Goal: Task Accomplishment & Management: Manage account settings

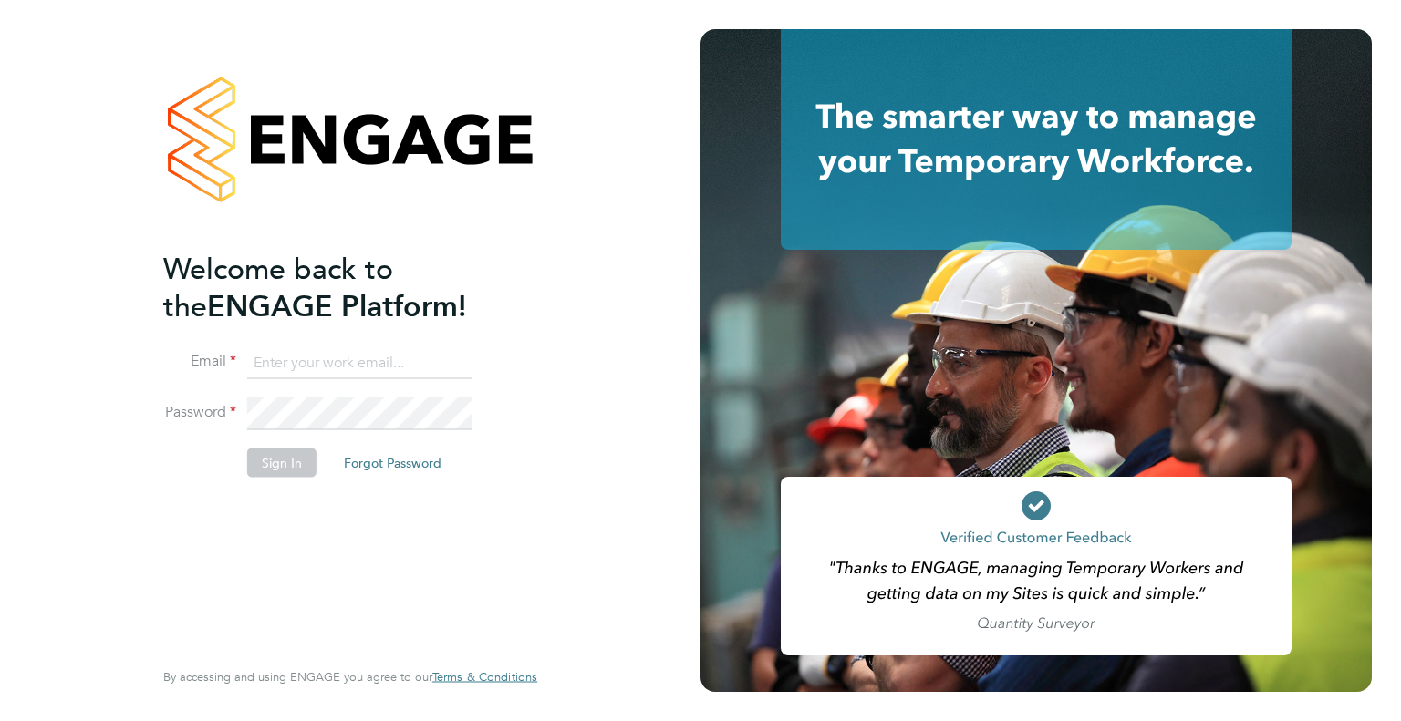
type input "lauren.alldis@technicalresources.co.uk"
click at [335, 308] on li "Password" at bounding box center [341, 423] width 356 height 51
click at [306, 308] on button "Sign In" at bounding box center [281, 462] width 69 height 29
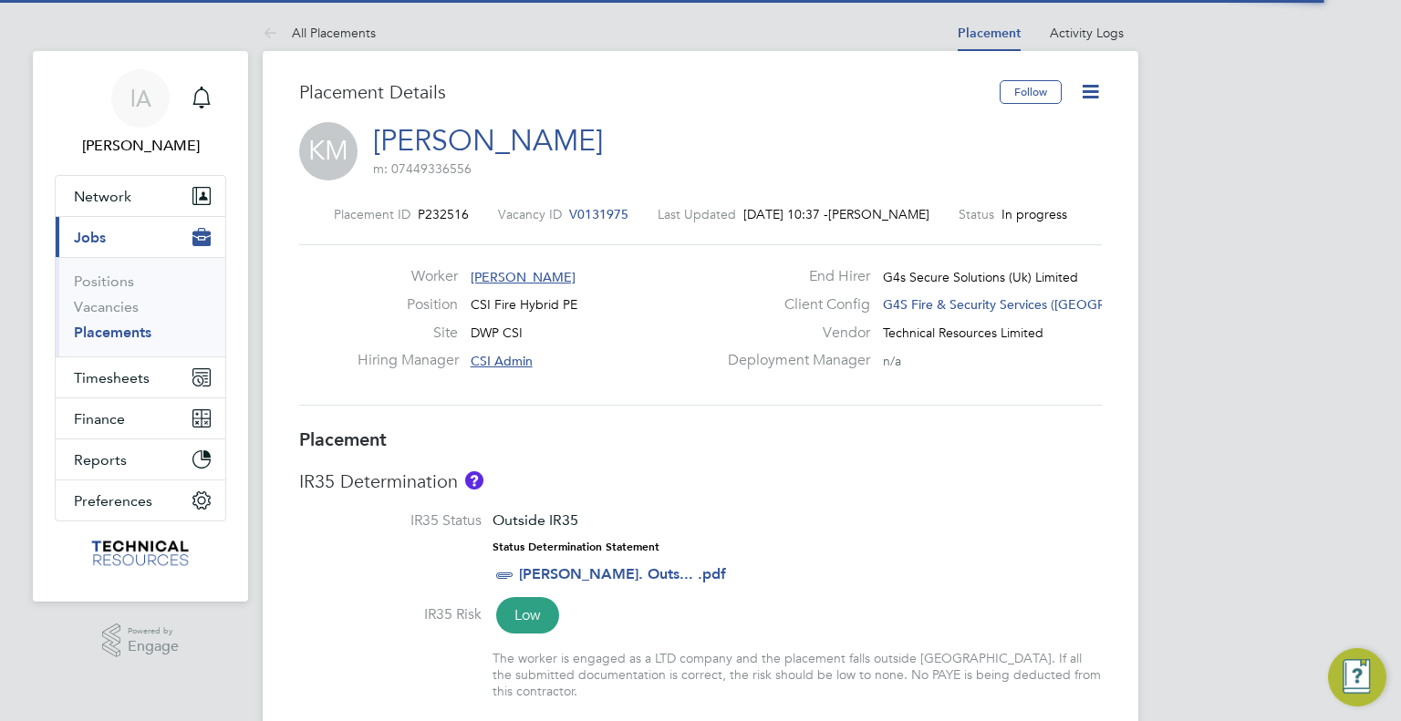
click at [126, 332] on link "Placements" at bounding box center [113, 332] width 78 height 17
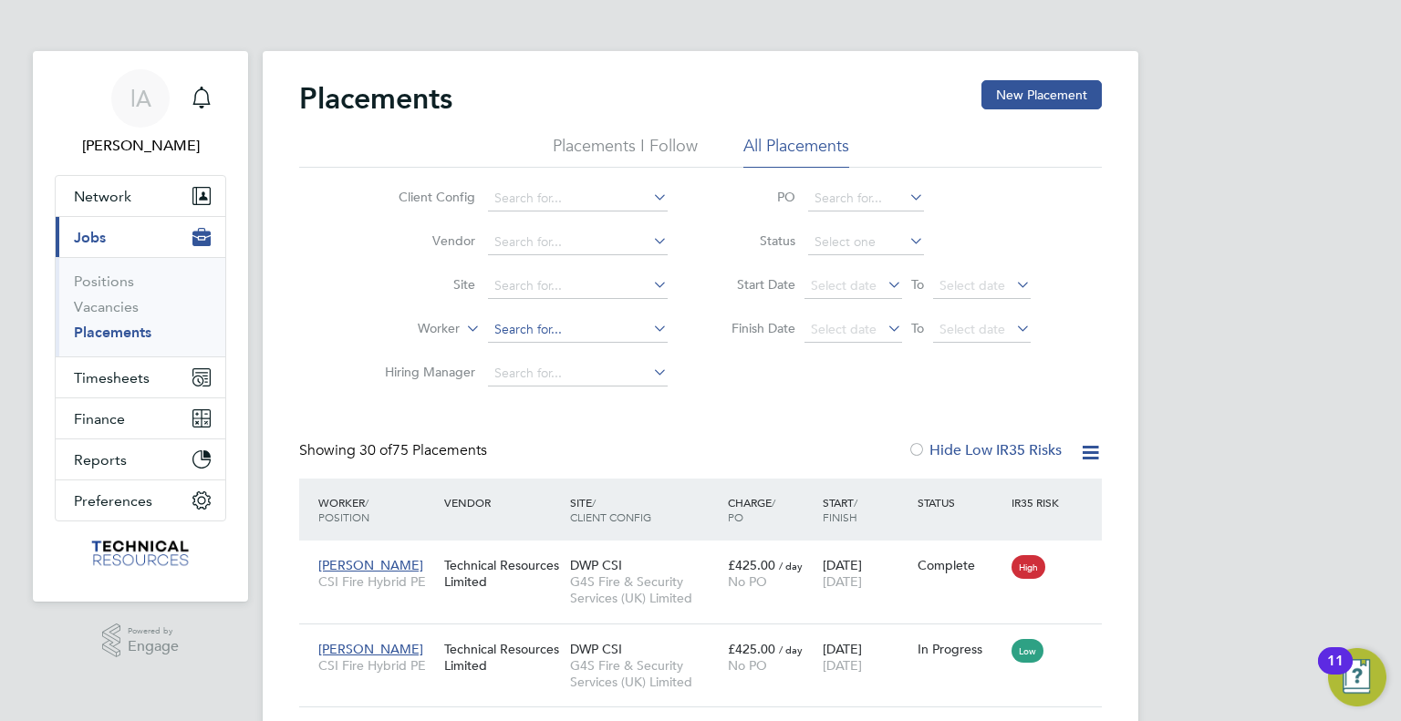
click at [542, 323] on input at bounding box center [578, 330] width 180 height 26
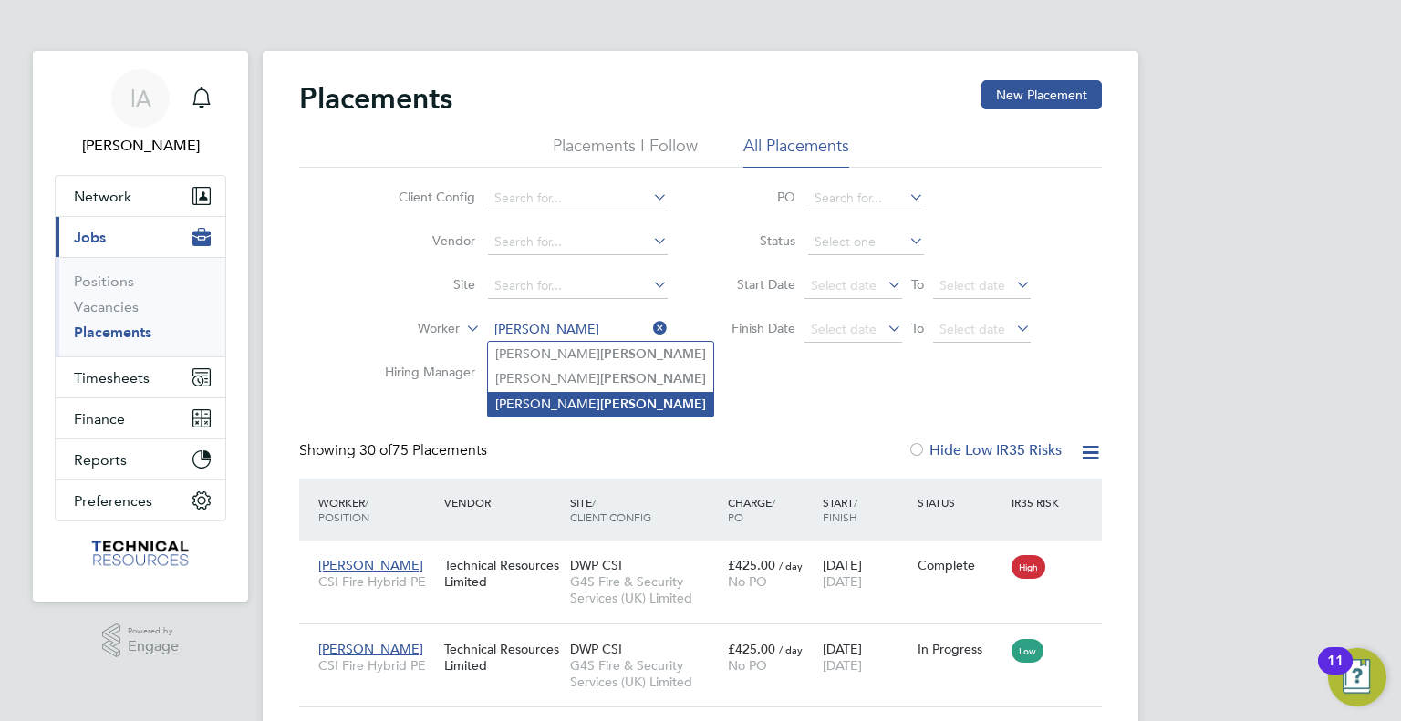
click at [598, 401] on li "Oliver Jones" at bounding box center [600, 404] width 225 height 25
type input "Oliver Jones"
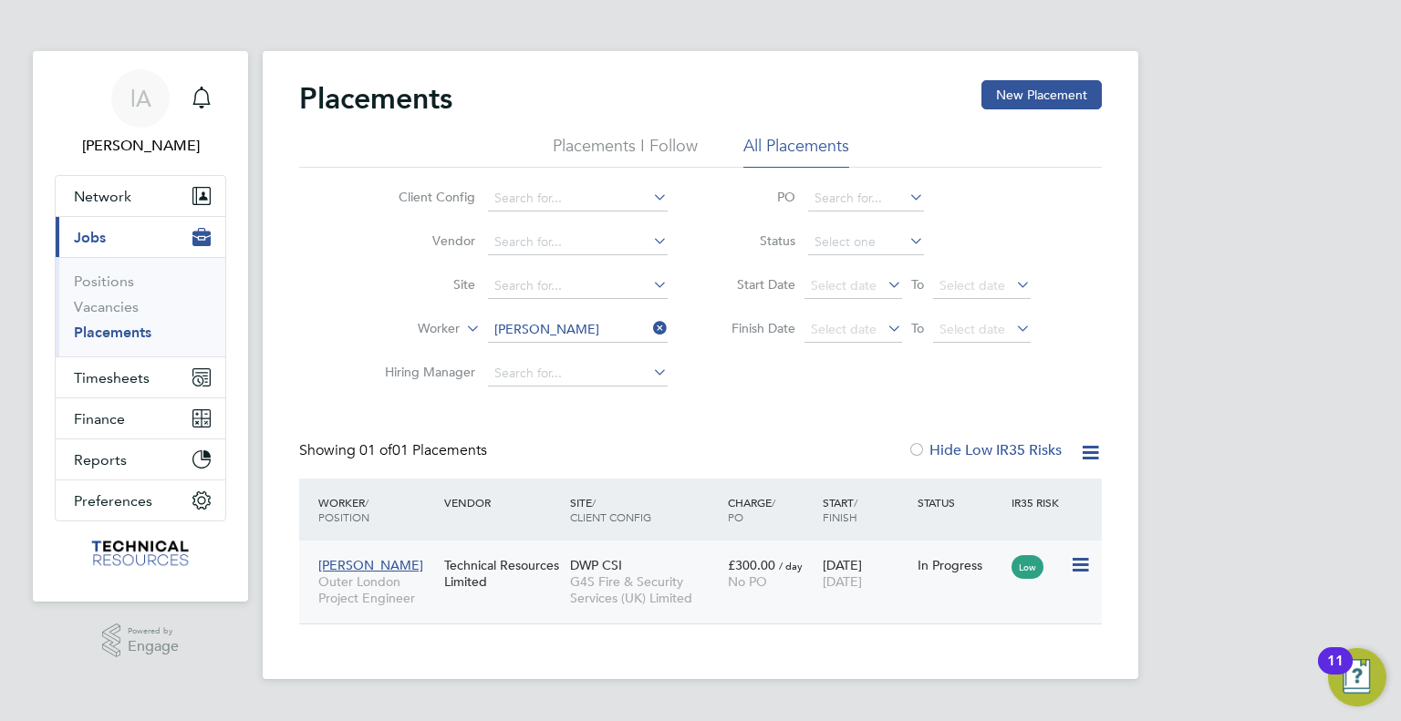
click at [514, 585] on div "Technical Resources Limited" at bounding box center [503, 573] width 126 height 51
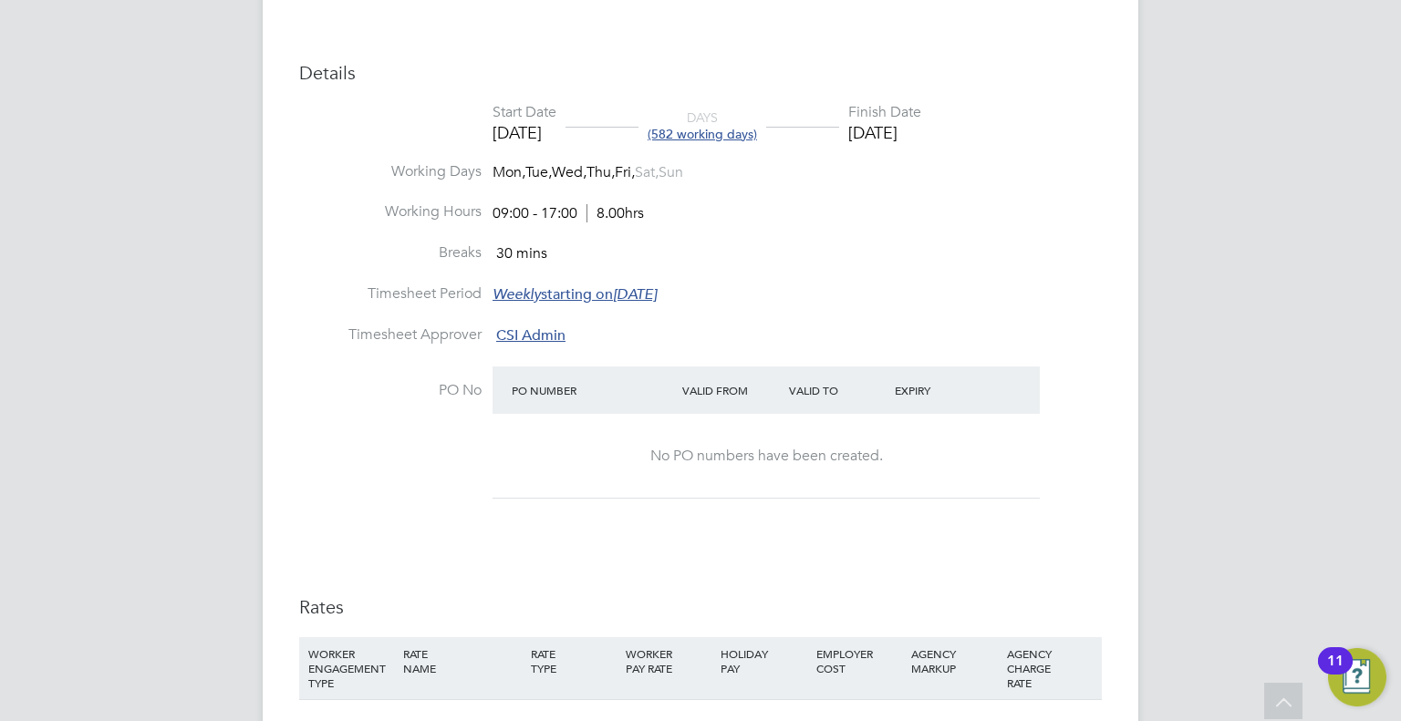
click at [921, 122] on div "30 Sep 2025" at bounding box center [884, 132] width 73 height 21
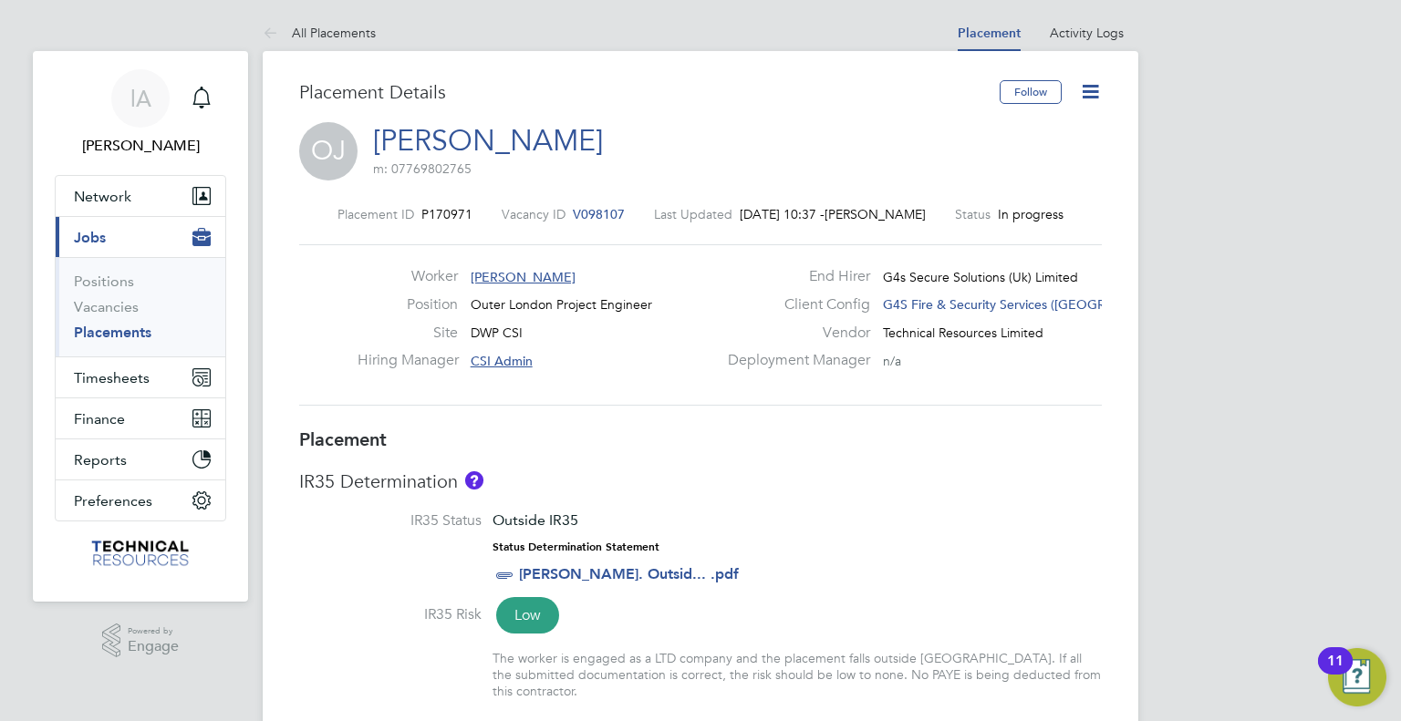
click at [1089, 88] on icon at bounding box center [1090, 91] width 23 height 23
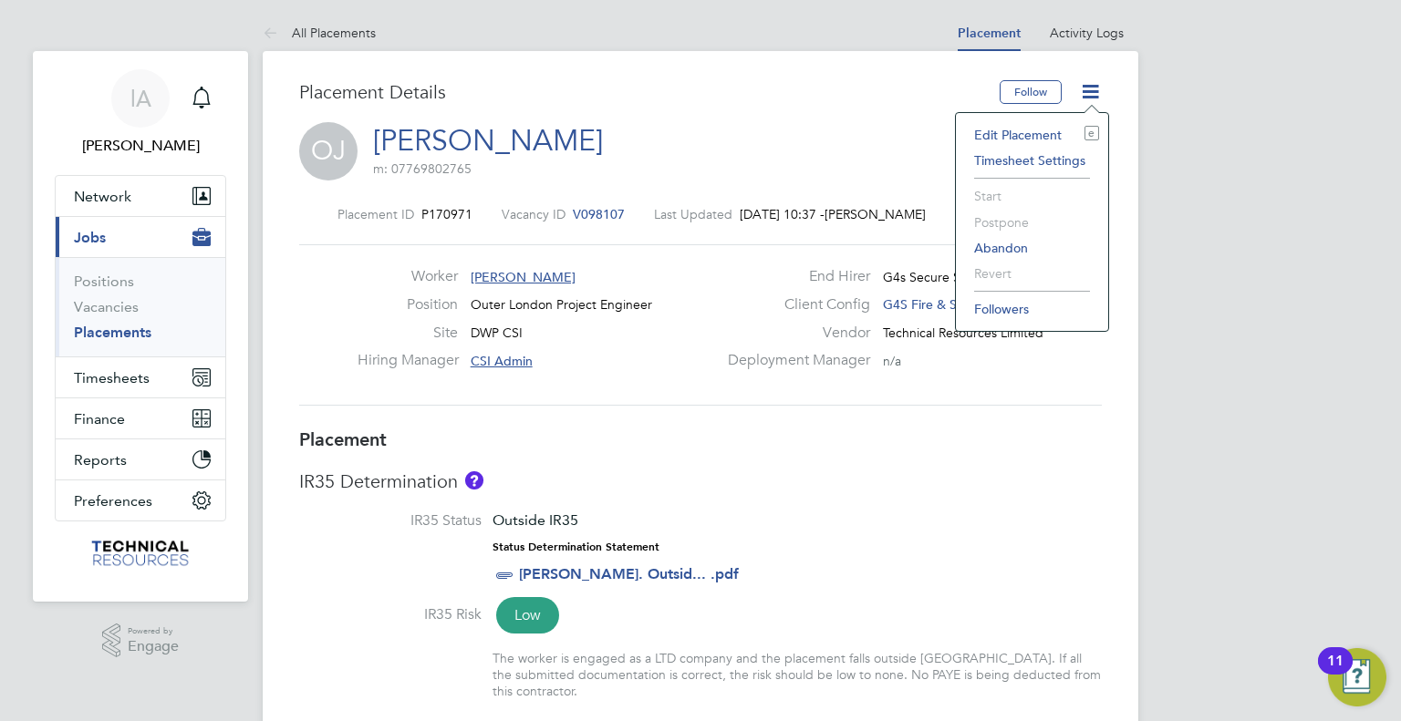
click at [1030, 134] on li "Edit Placement e" at bounding box center [1032, 135] width 134 height 26
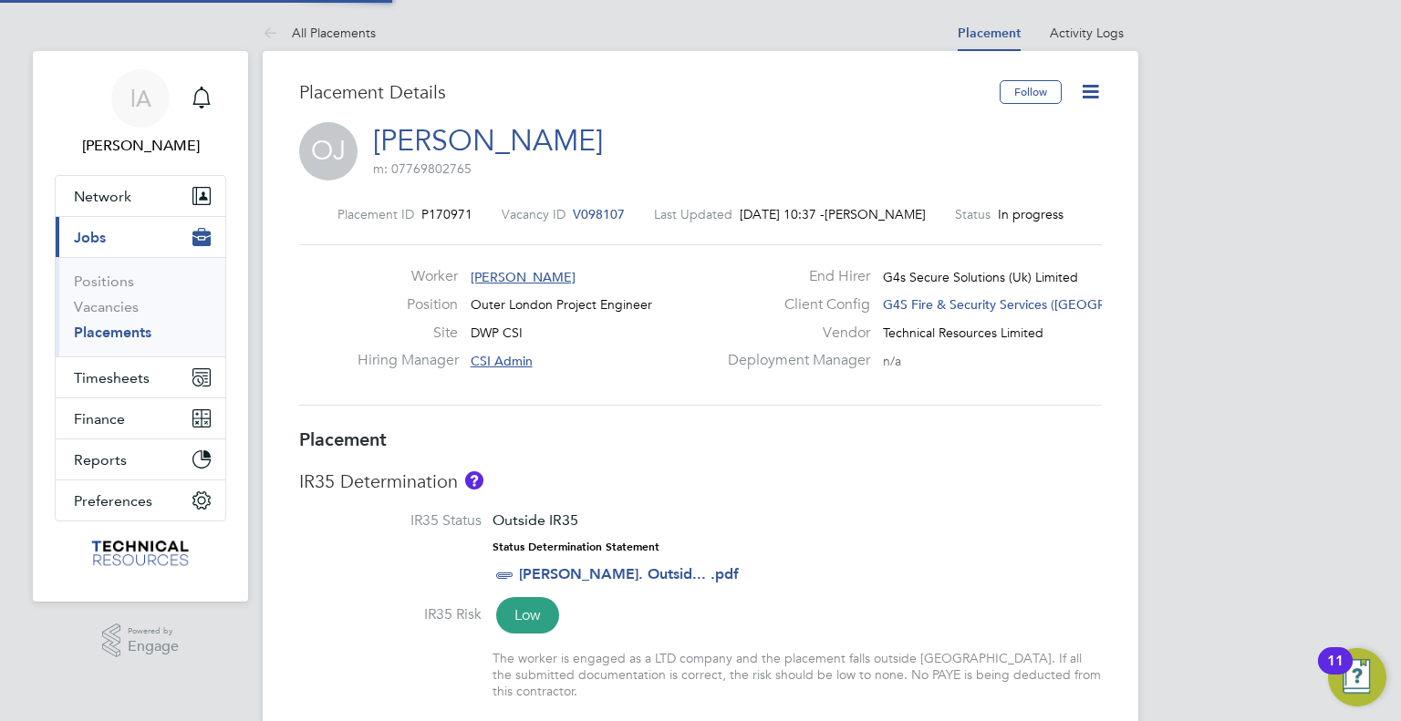
type input "CSI Admin"
type input "10 Jul 2023"
type input "30 Sep 2025"
type input "09:00"
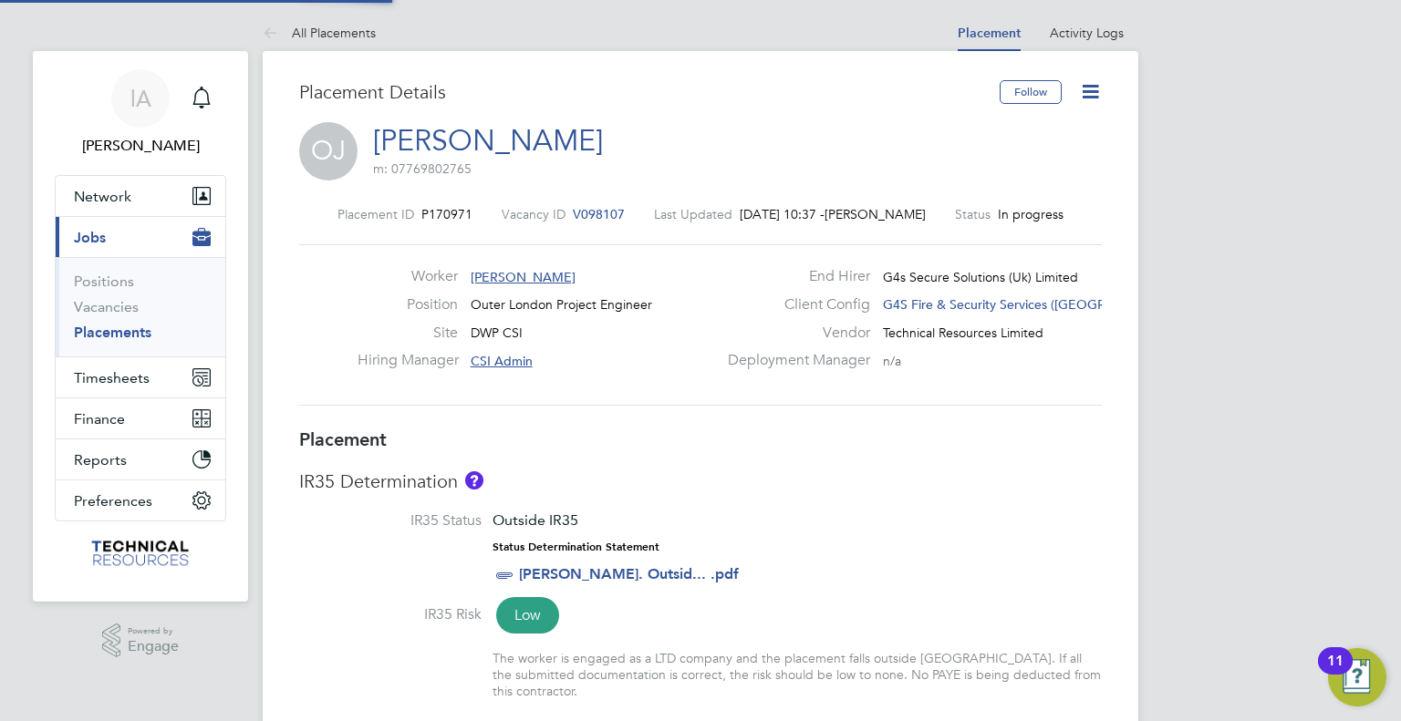
type input "17:00"
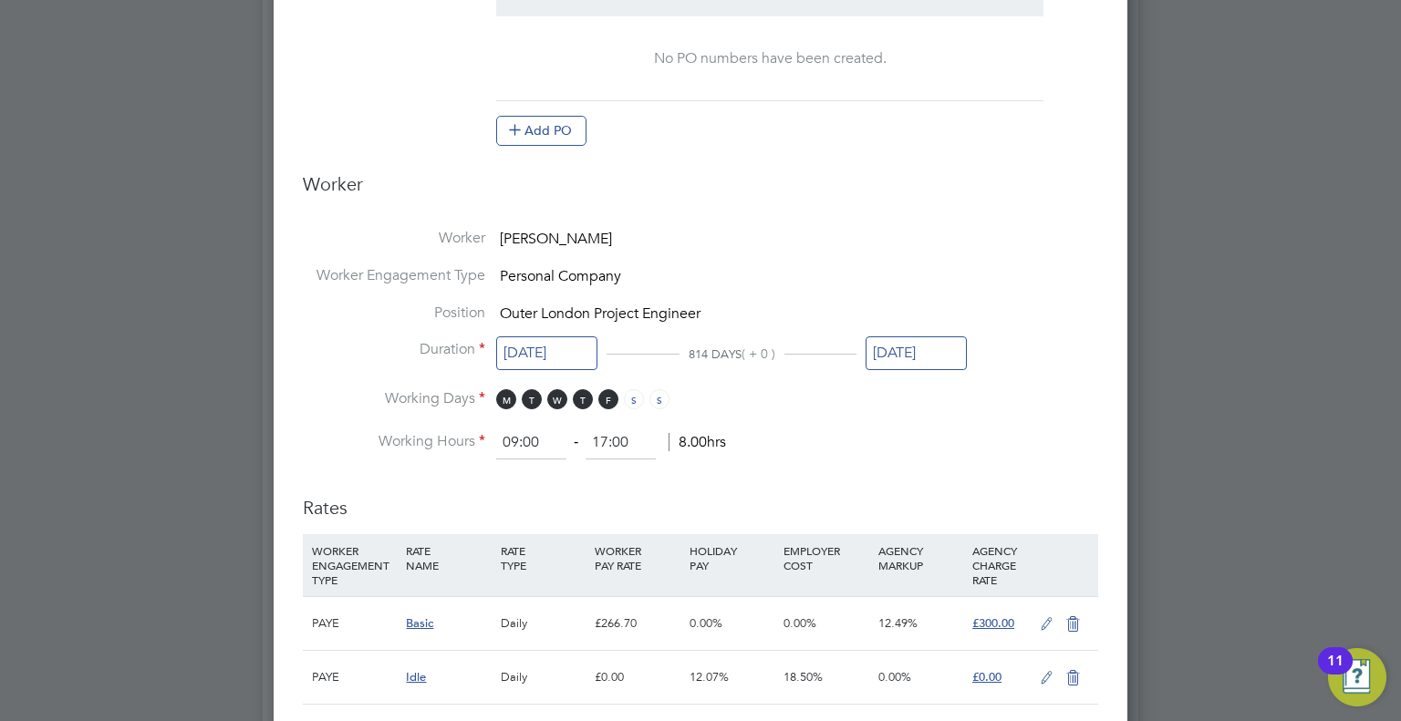
click at [907, 349] on input "30 Sep 2025" at bounding box center [915, 353] width 101 height 34
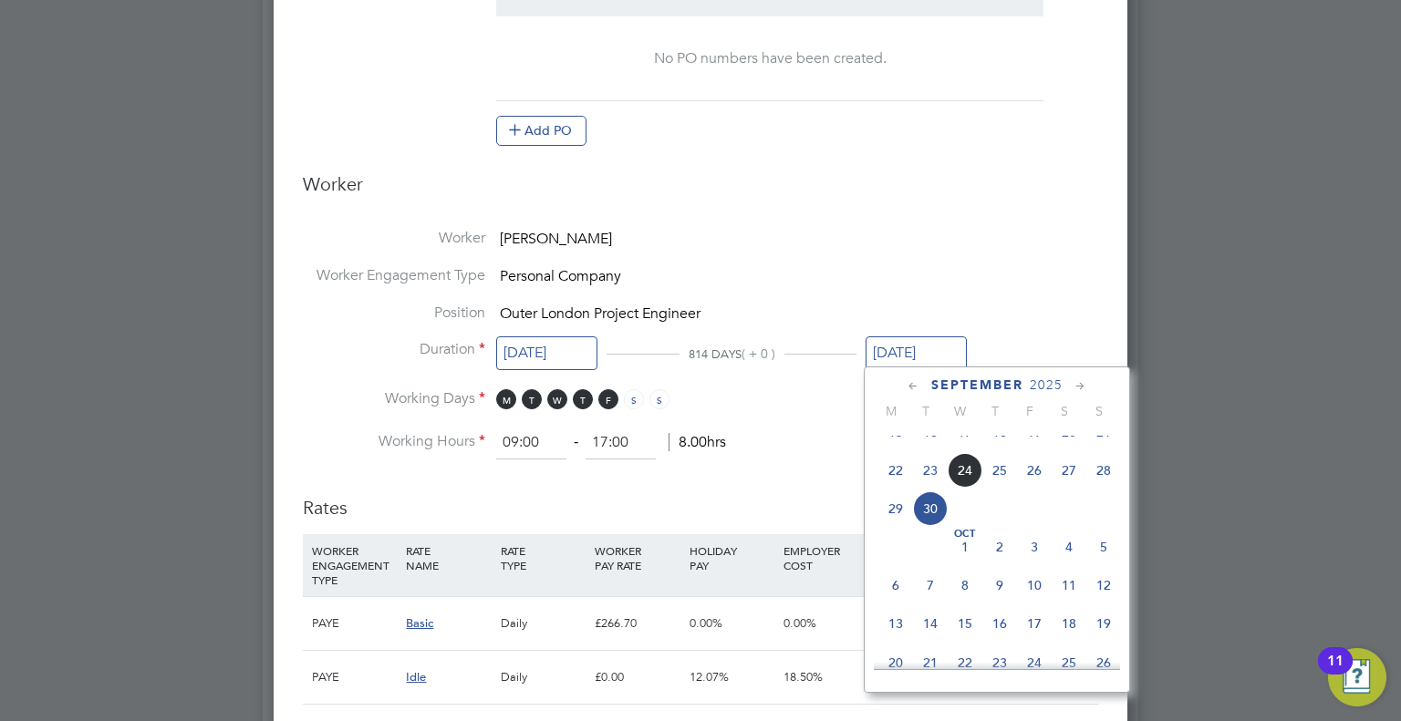
click at [1084, 380] on icon at bounding box center [1079, 387] width 17 height 20
click at [1083, 380] on icon at bounding box center [1079, 387] width 17 height 20
click at [1080, 382] on icon at bounding box center [1079, 387] width 17 height 20
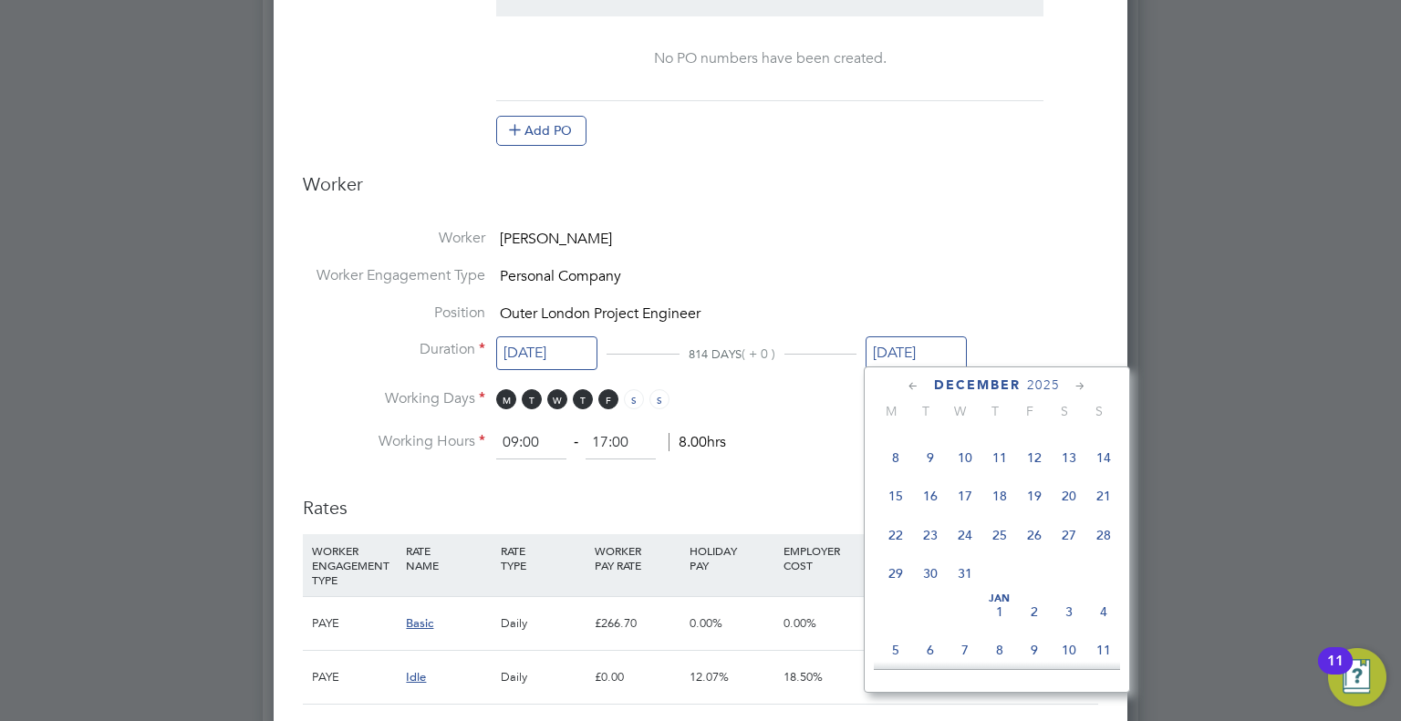
click at [965, 591] on span "31" at bounding box center [964, 573] width 35 height 35
type input "[DATE]"
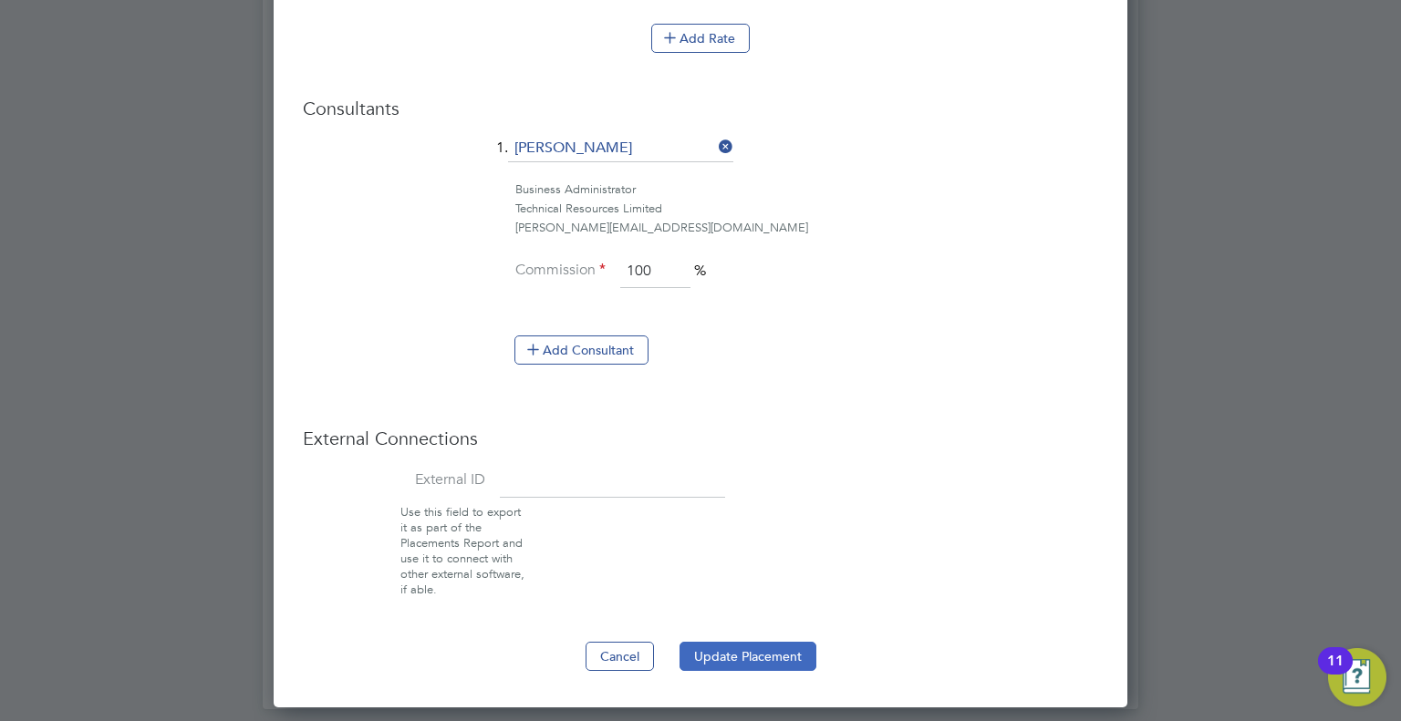
click at [746, 657] on button "Update Placement" at bounding box center [747, 656] width 137 height 29
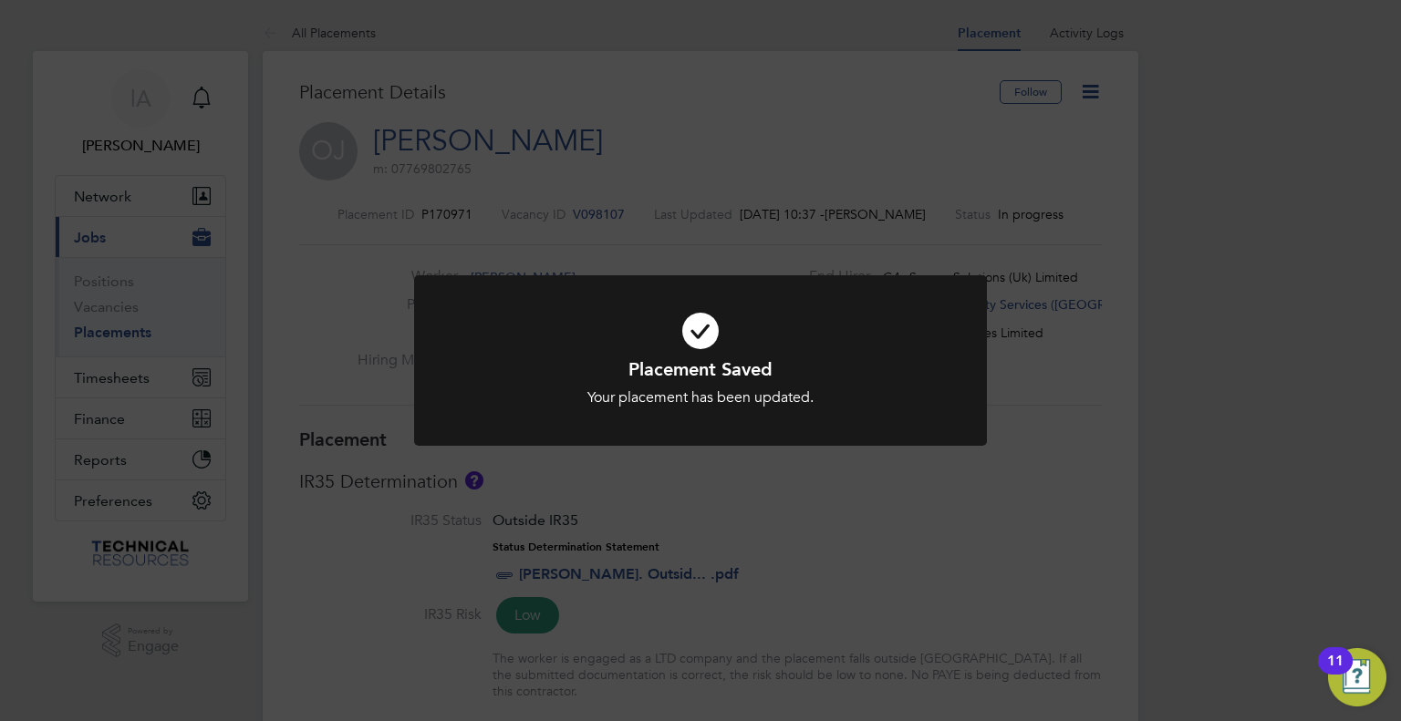
click at [117, 326] on div "Placement Saved Your placement has been updated. Cancel Okay" at bounding box center [700, 360] width 1401 height 721
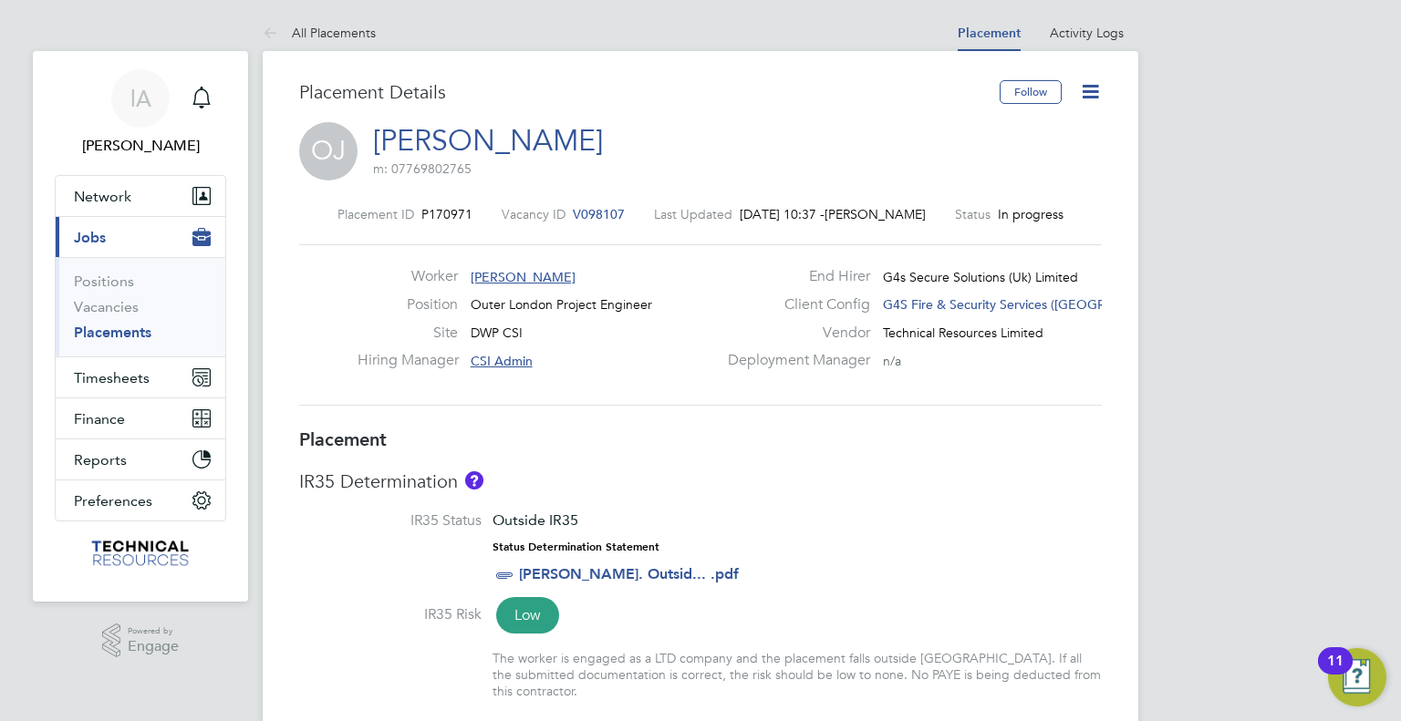
click at [116, 337] on link "Placements" at bounding box center [113, 332] width 78 height 17
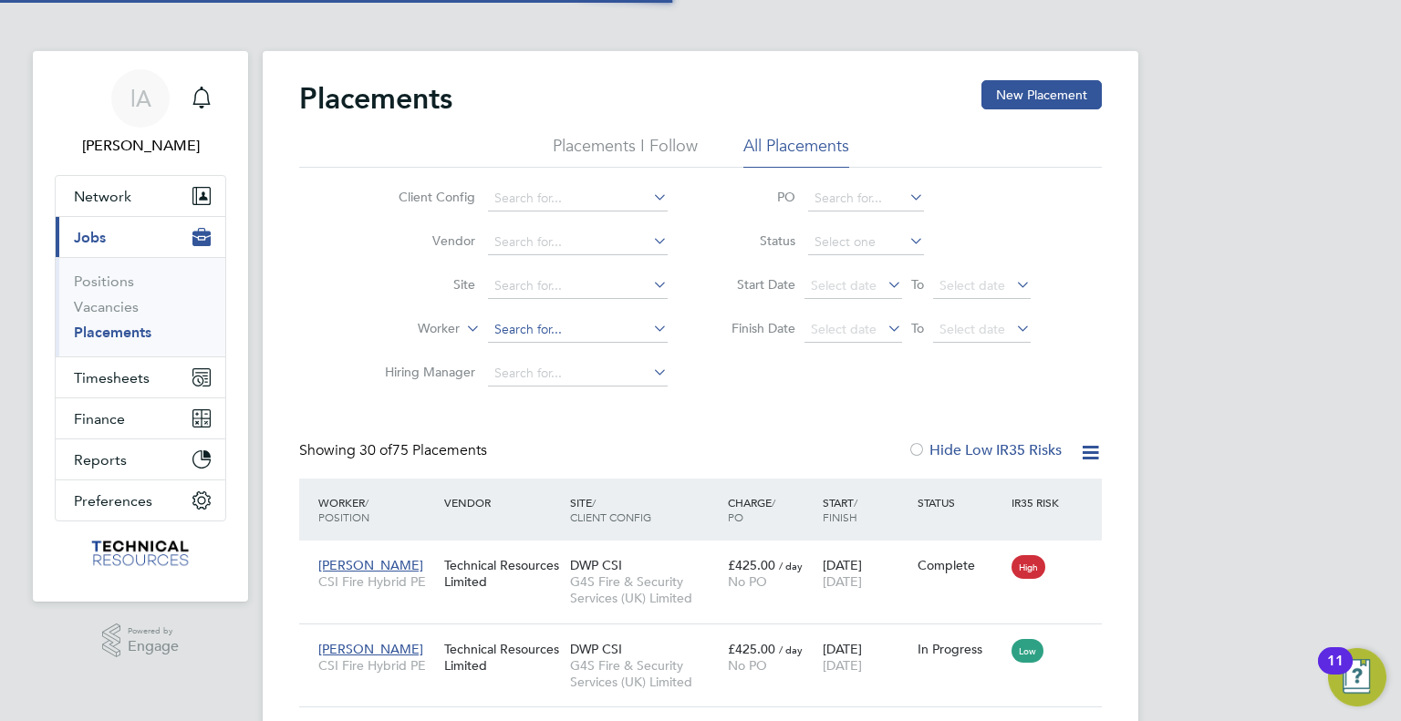
click at [576, 331] on input at bounding box center [578, 330] width 180 height 26
click at [560, 356] on li "Alex Jack" at bounding box center [578, 354] width 181 height 25
type input "Alex Jack"
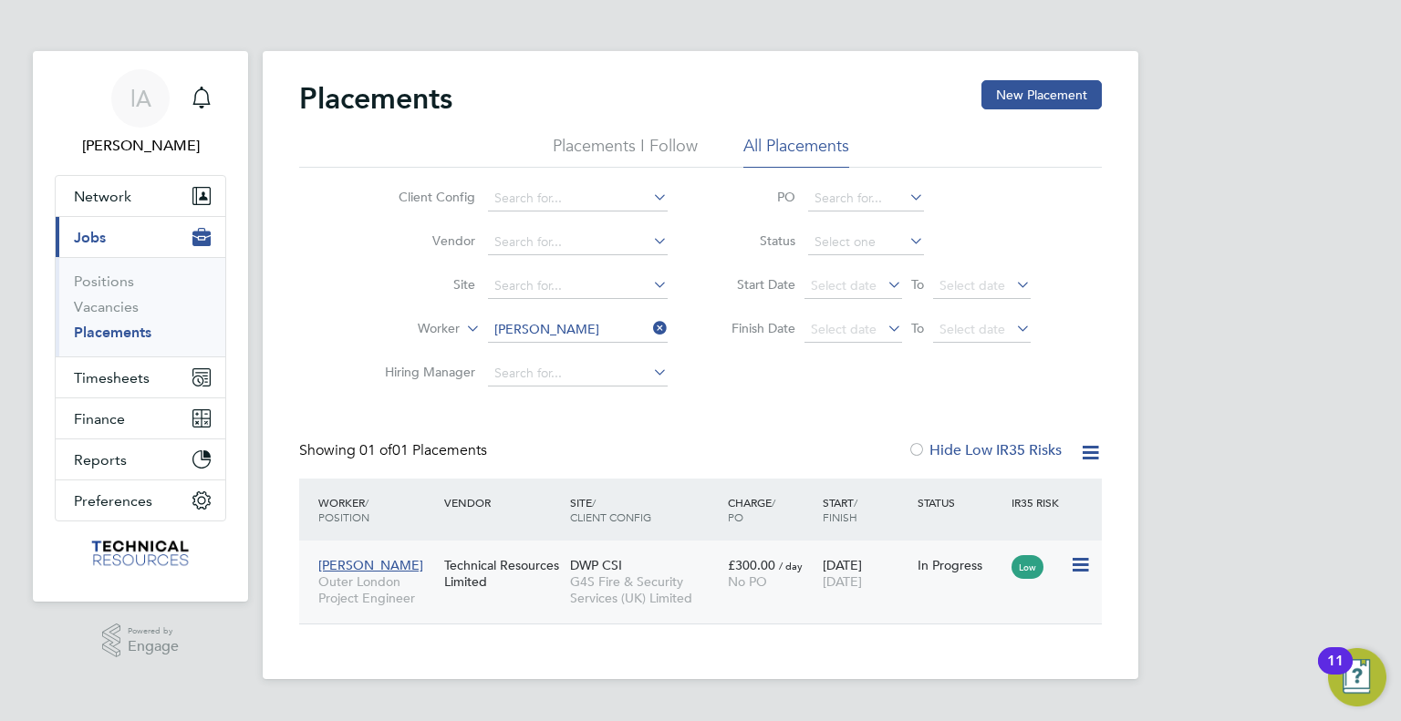
click at [518, 589] on div "Technical Resources Limited" at bounding box center [503, 573] width 126 height 51
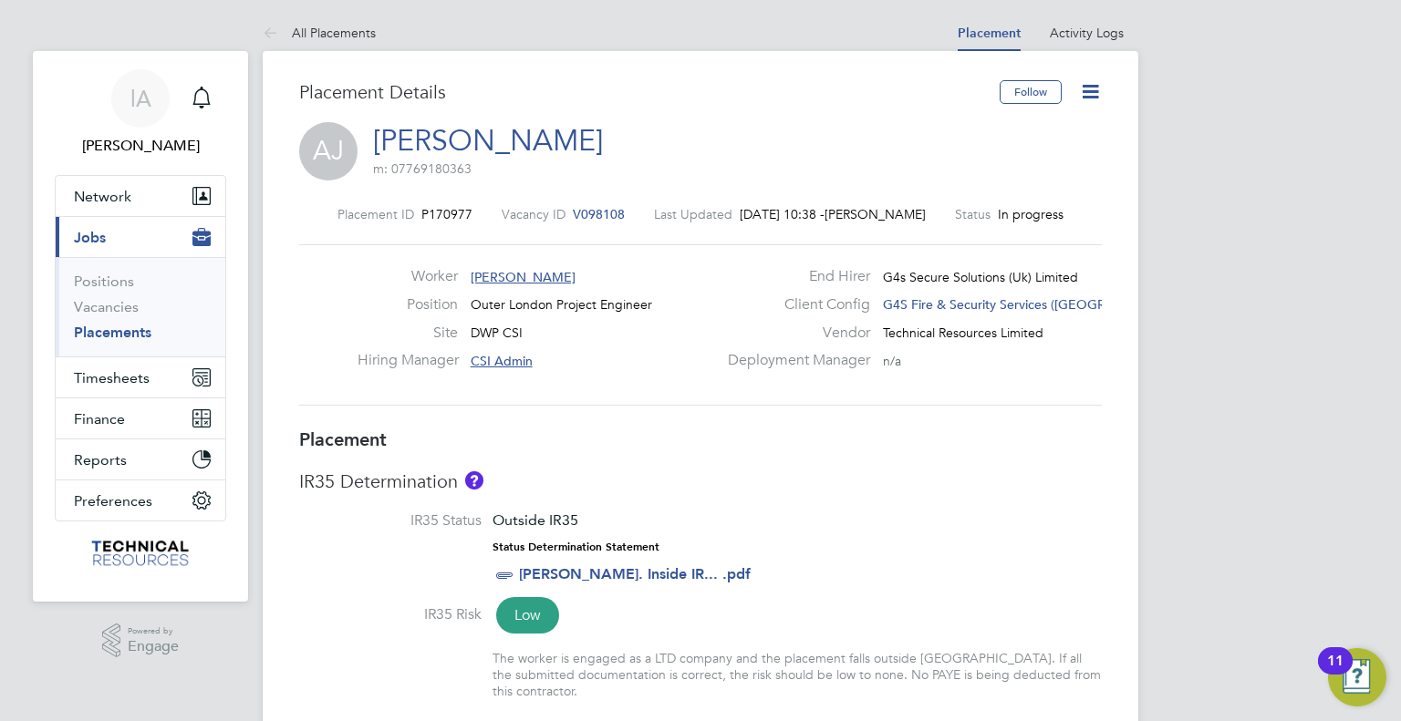
click at [1092, 91] on icon at bounding box center [1090, 91] width 23 height 23
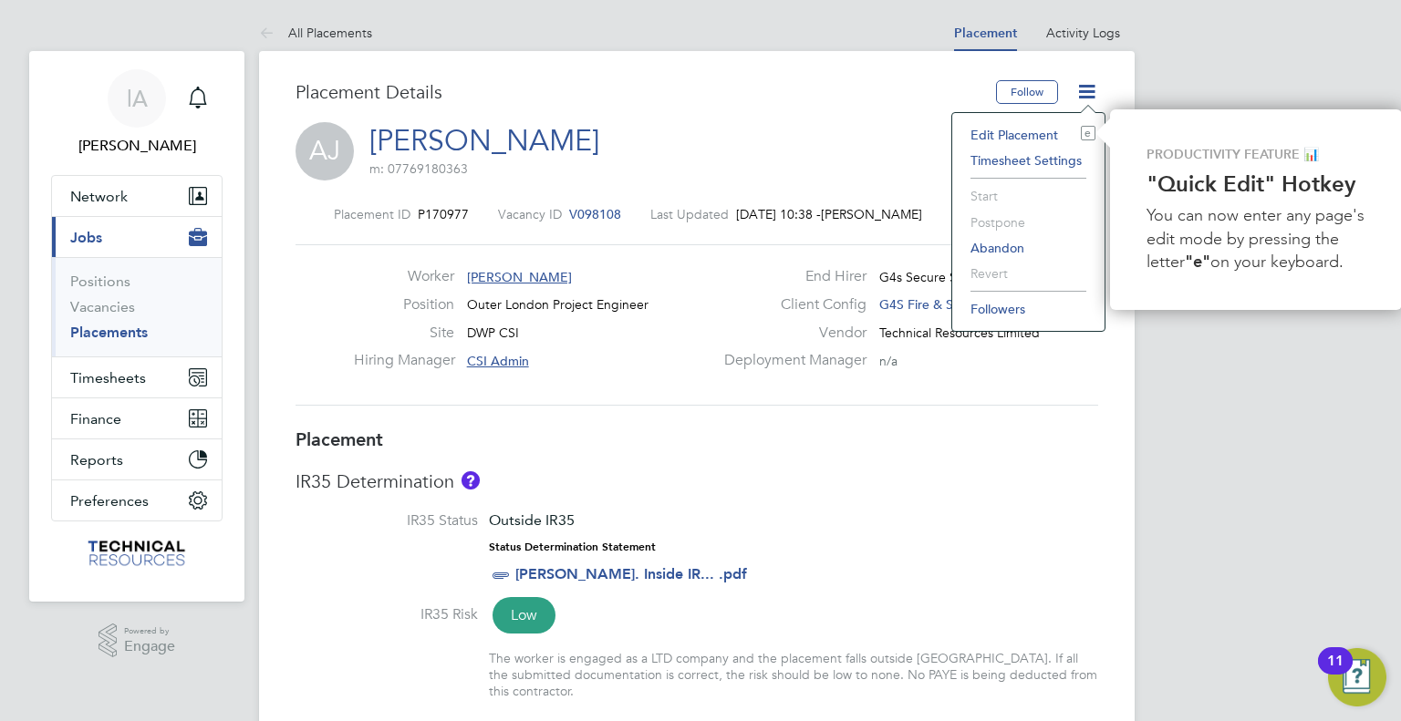
click at [1035, 135] on li "Edit Placement e" at bounding box center [1028, 135] width 134 height 26
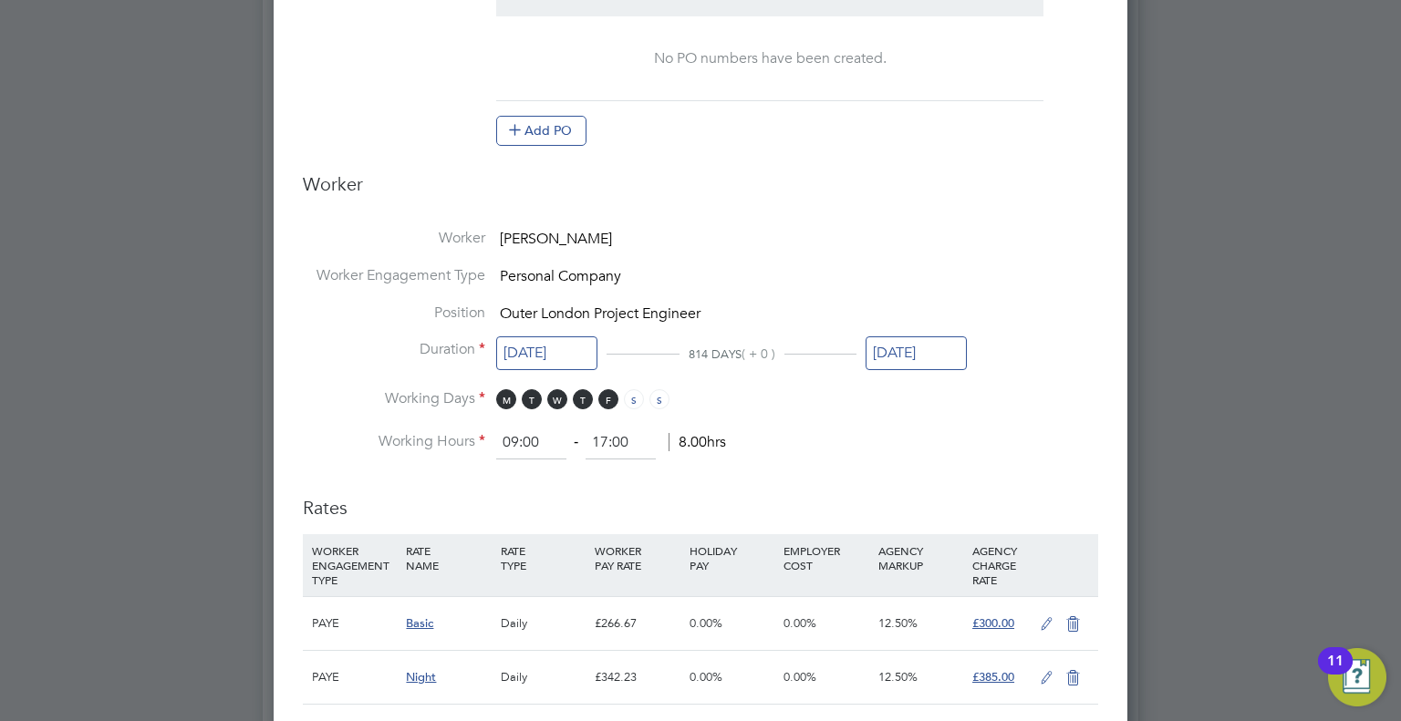
click at [923, 347] on input "30 Sep 2025" at bounding box center [915, 353] width 101 height 34
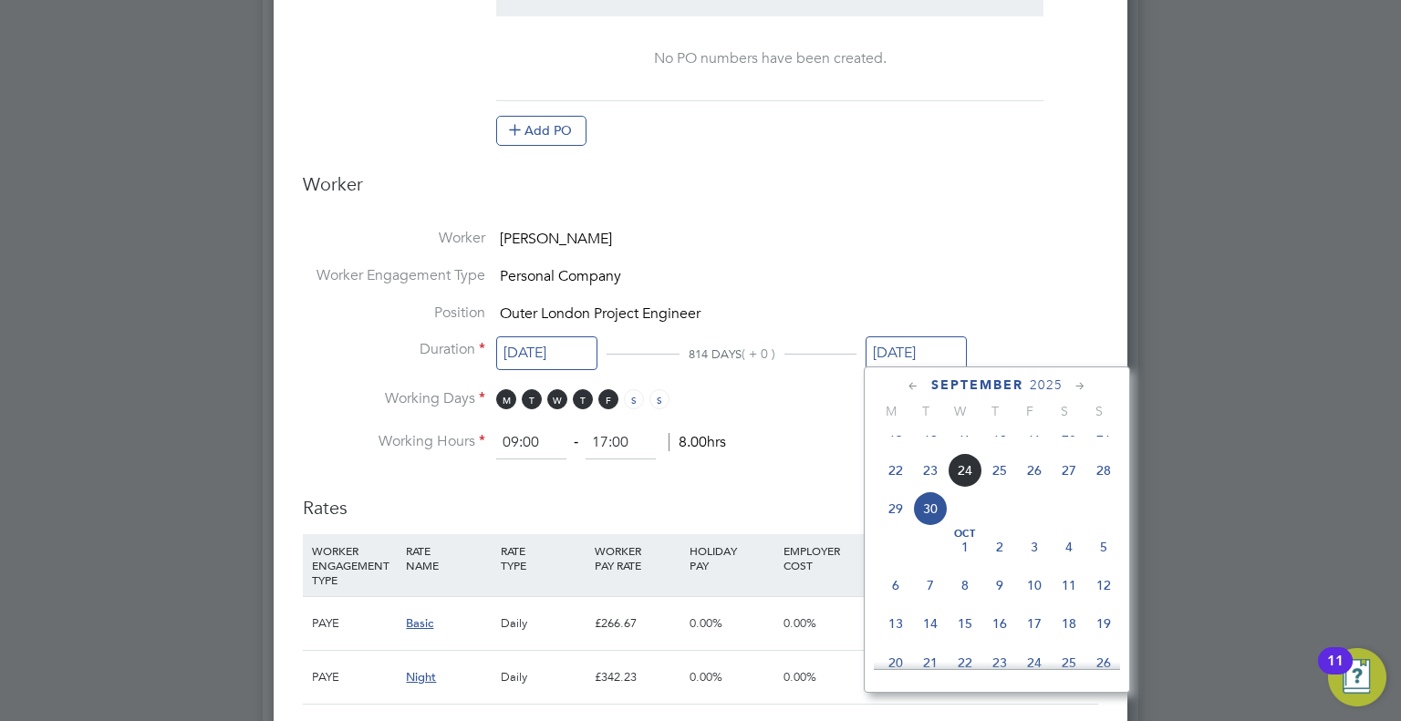
click at [1080, 386] on icon at bounding box center [1079, 387] width 17 height 20
click at [1081, 391] on icon at bounding box center [1079, 387] width 17 height 20
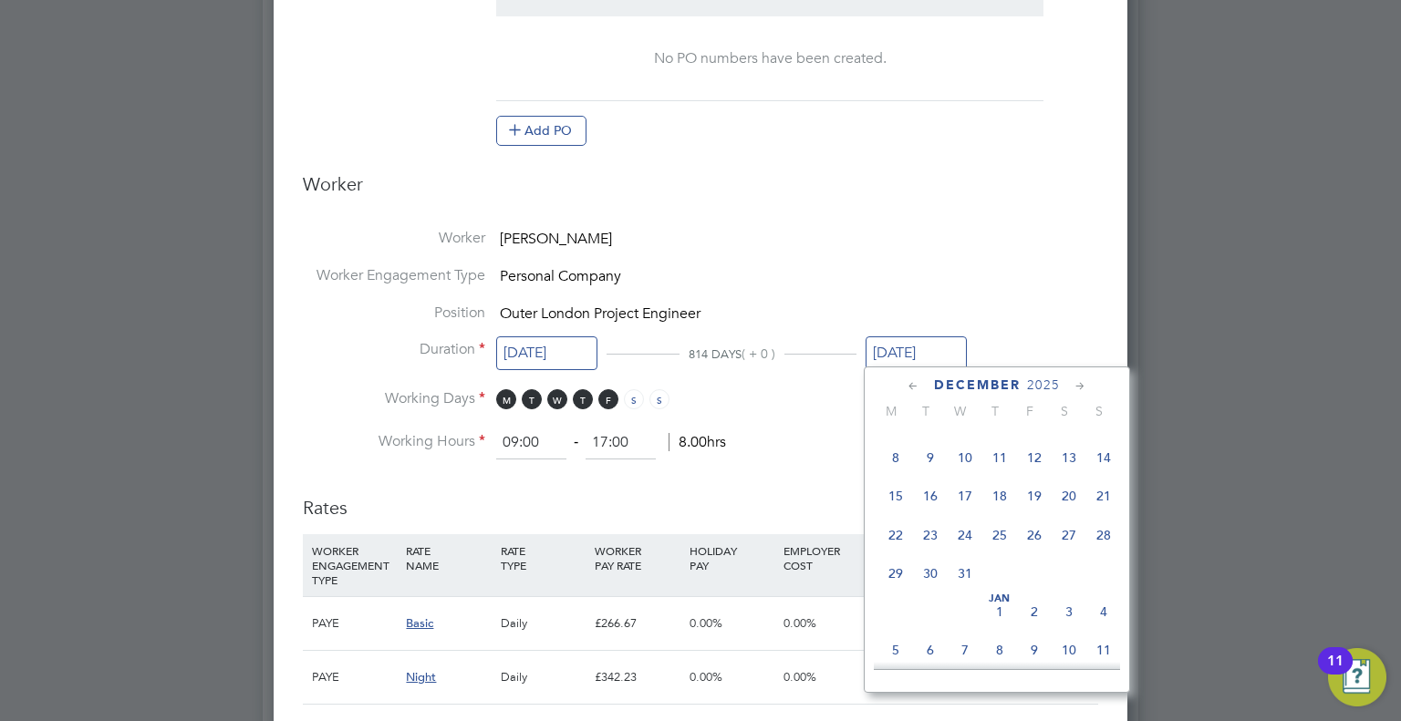
click at [965, 591] on span "31" at bounding box center [964, 573] width 35 height 35
type input "[DATE]"
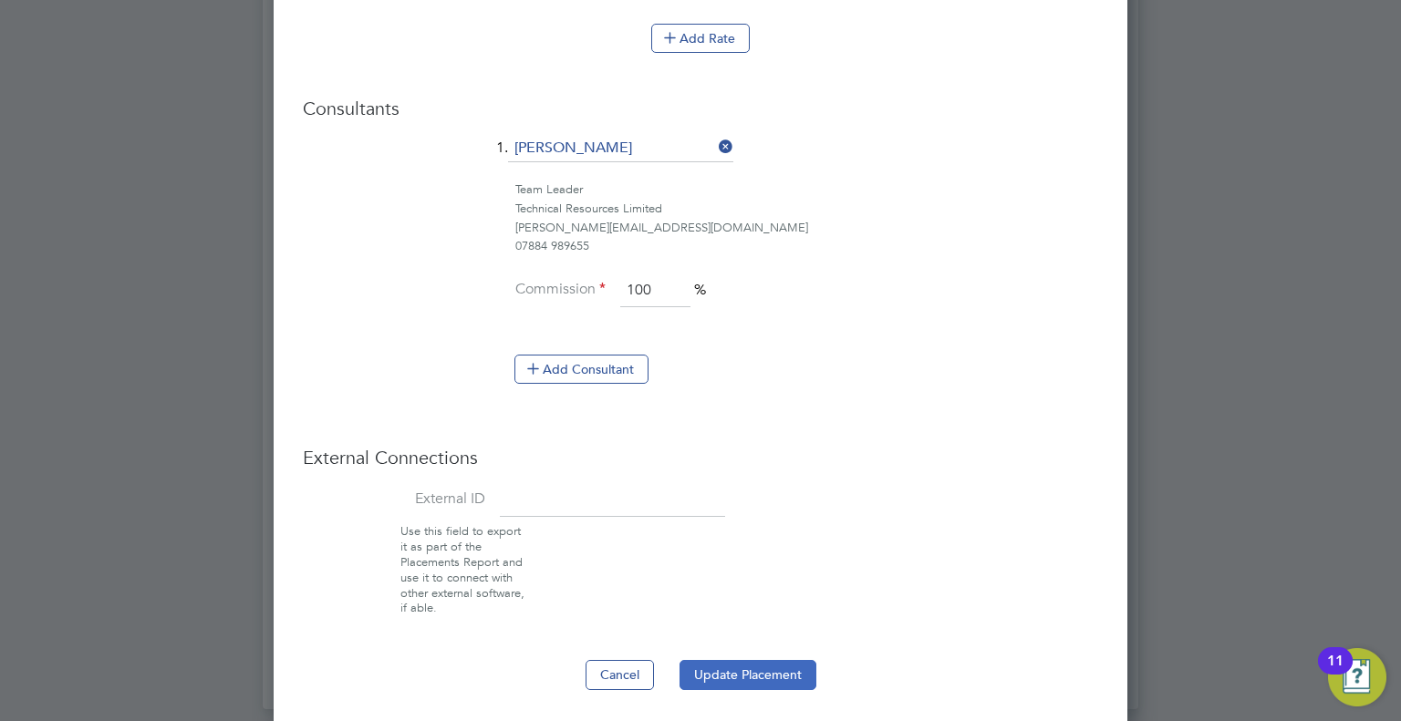
click at [745, 662] on button "Update Placement" at bounding box center [747, 674] width 137 height 29
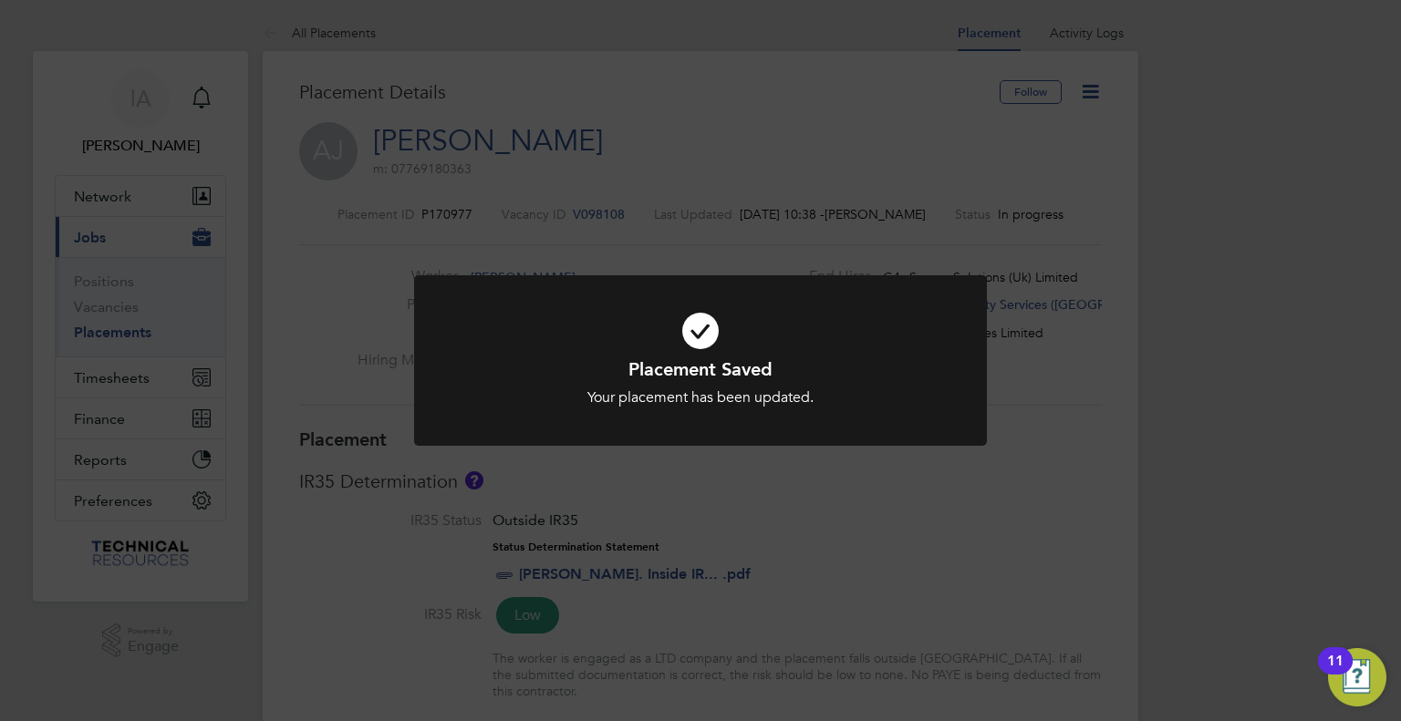
drag, startPoint x: 820, startPoint y: 489, endPoint x: 347, endPoint y: 386, distance: 483.5
click at [812, 491] on div "Placement Saved Your placement has been updated. Cancel Okay" at bounding box center [700, 360] width 1401 height 721
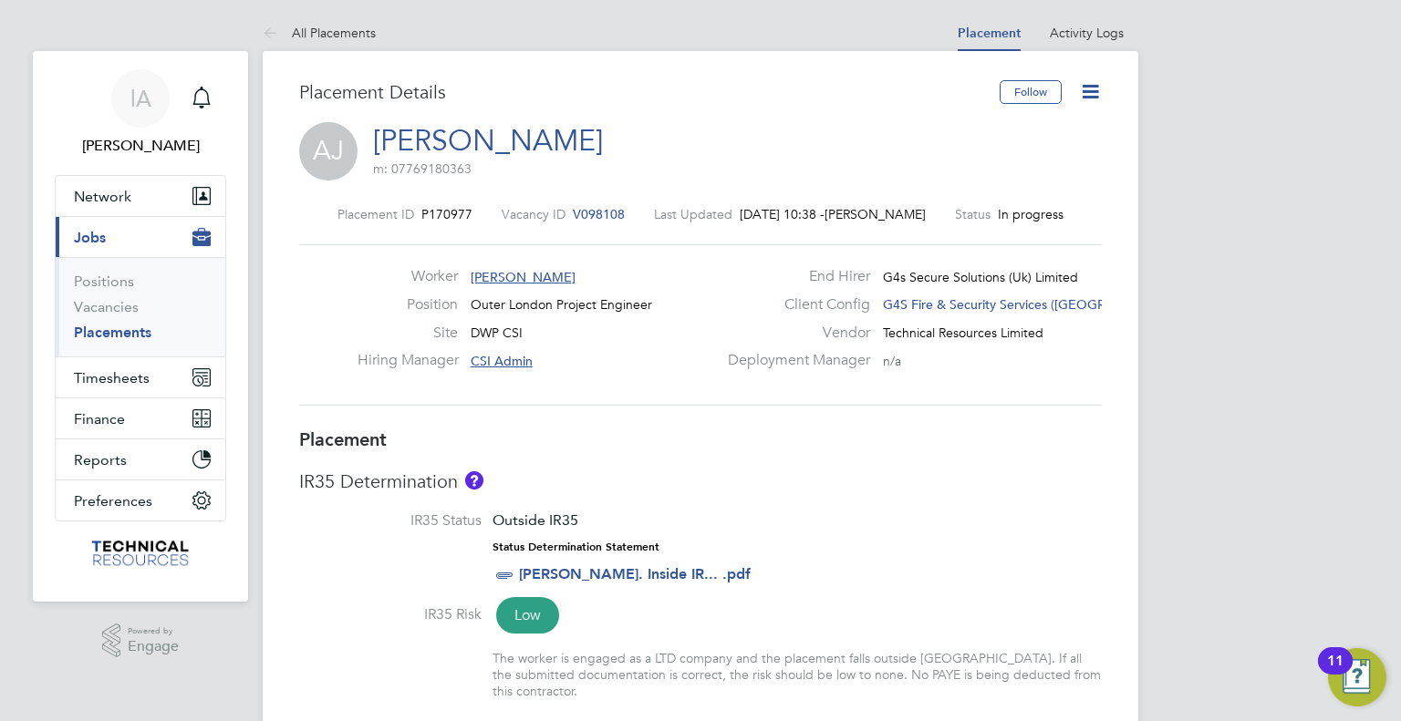
drag, startPoint x: 112, startPoint y: 333, endPoint x: 129, endPoint y: 324, distance: 18.8
click at [112, 333] on link "Placements" at bounding box center [113, 332] width 78 height 17
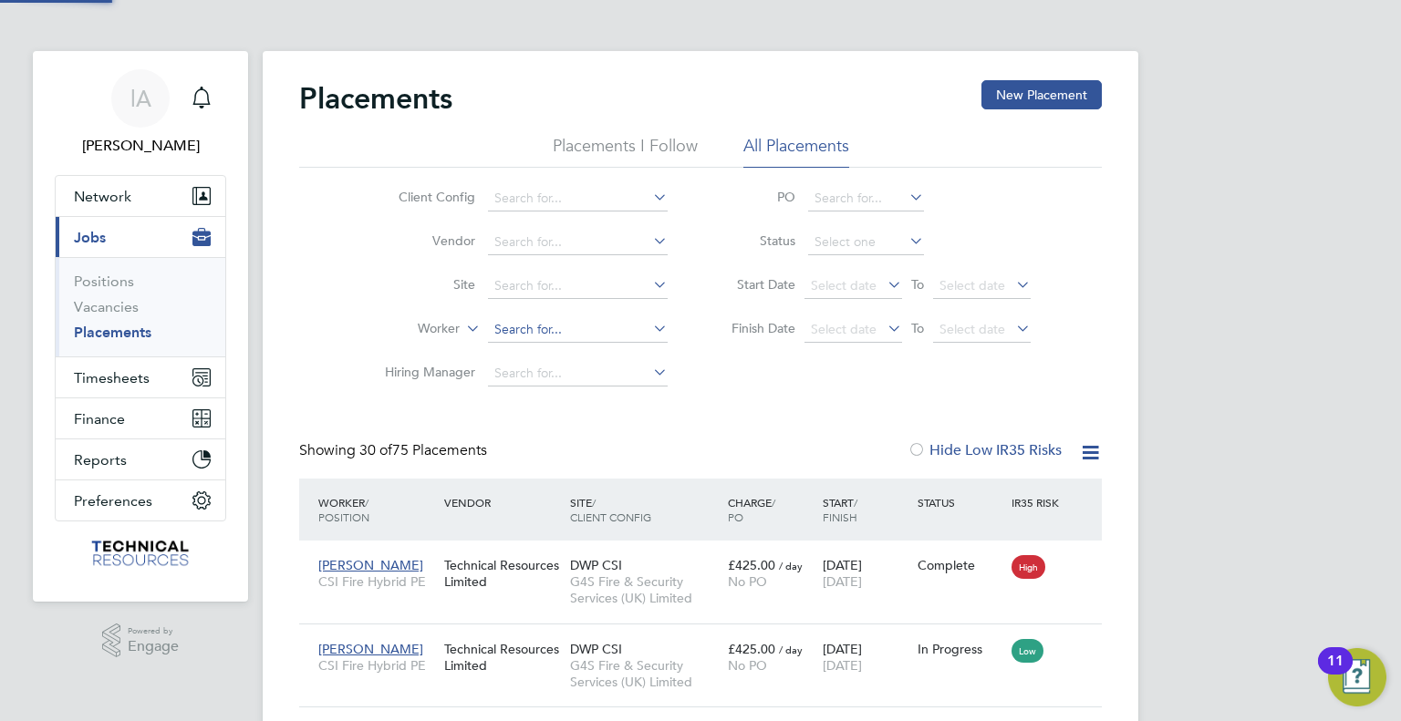
click at [610, 329] on input at bounding box center [578, 330] width 180 height 26
click at [631, 343] on li "Paul Merch ant" at bounding box center [578, 354] width 181 height 25
type input "[PERSON_NAME]"
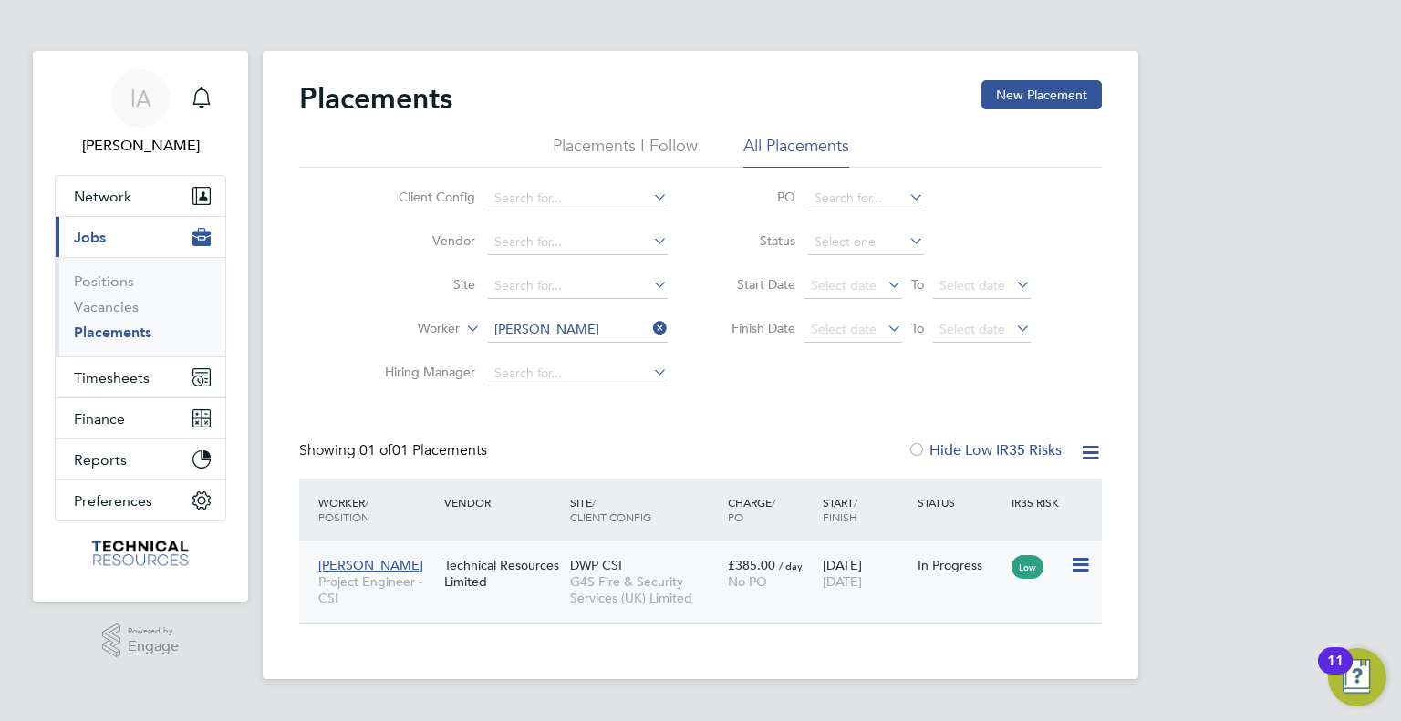
click at [518, 593] on div "Technical Resources Limited" at bounding box center [503, 573] width 126 height 51
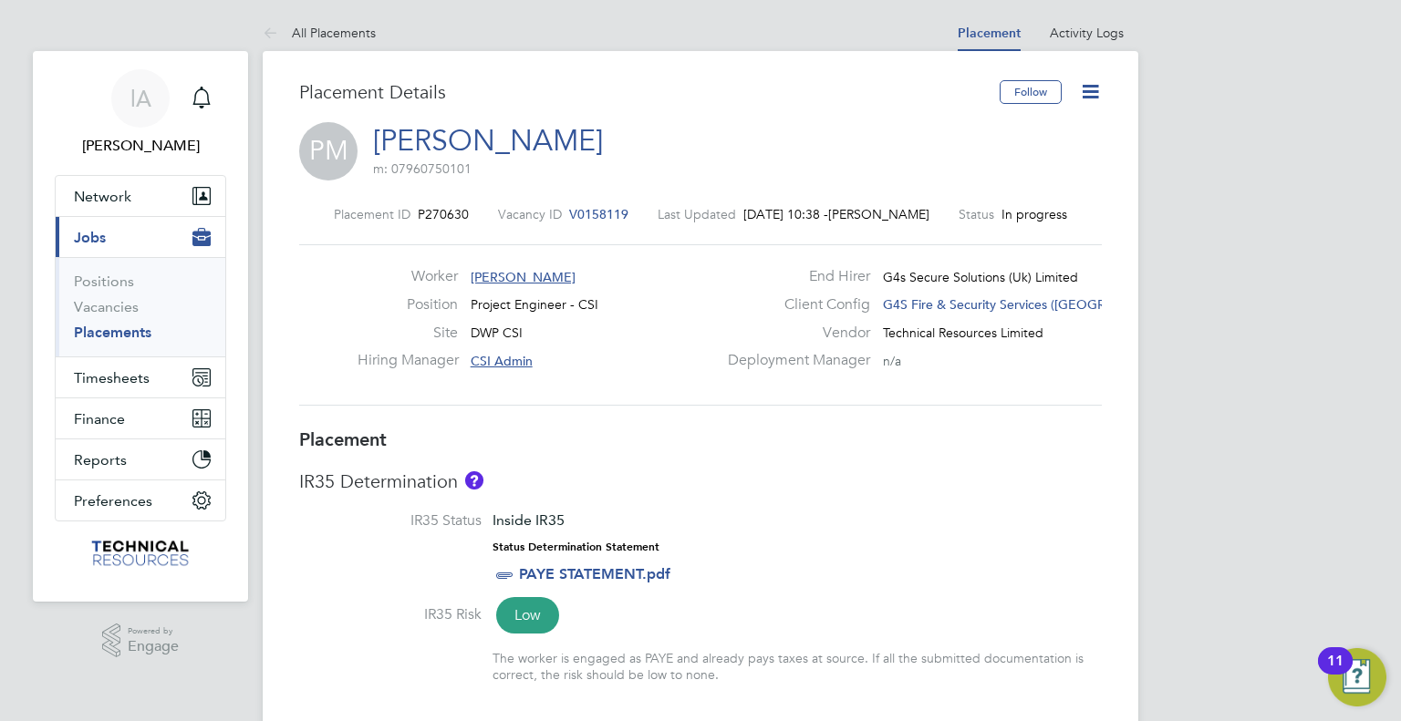
click at [1086, 88] on icon at bounding box center [1090, 91] width 23 height 23
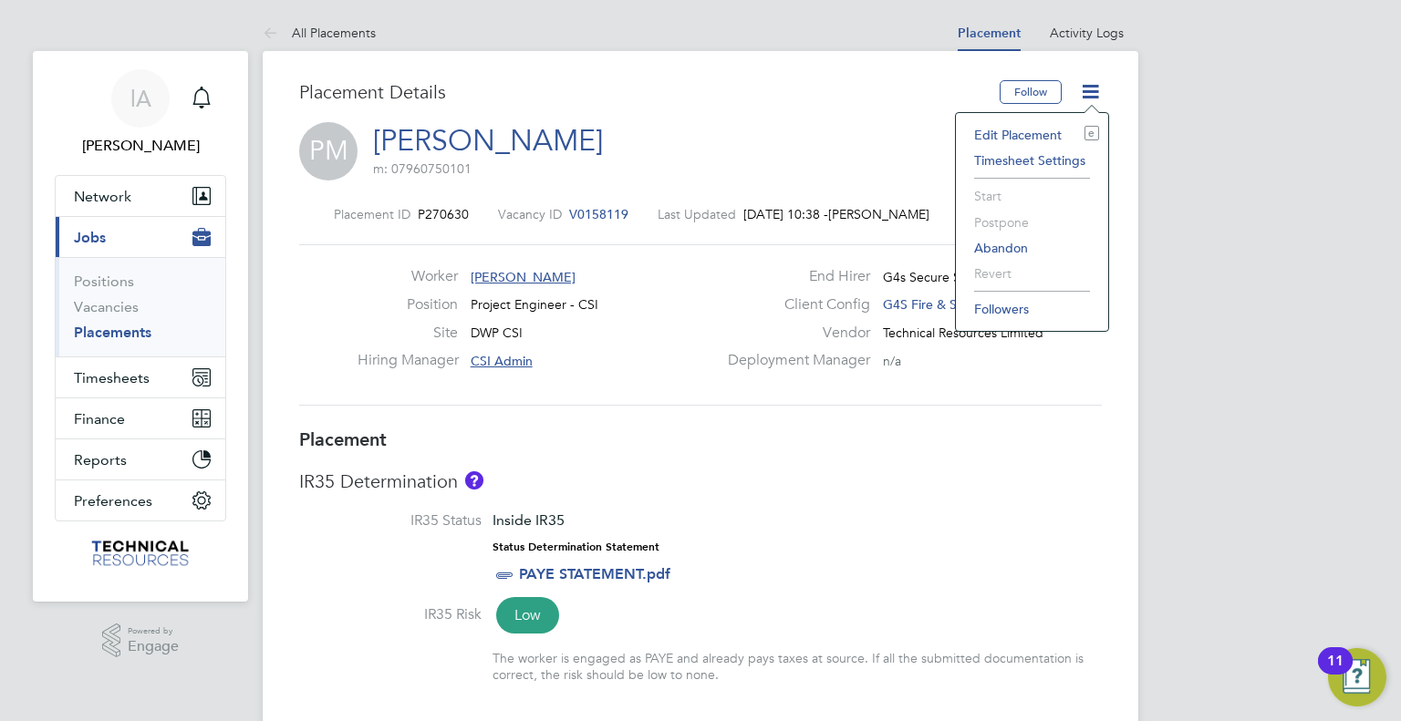
click at [1013, 130] on li "Edit Placement e" at bounding box center [1032, 135] width 134 height 26
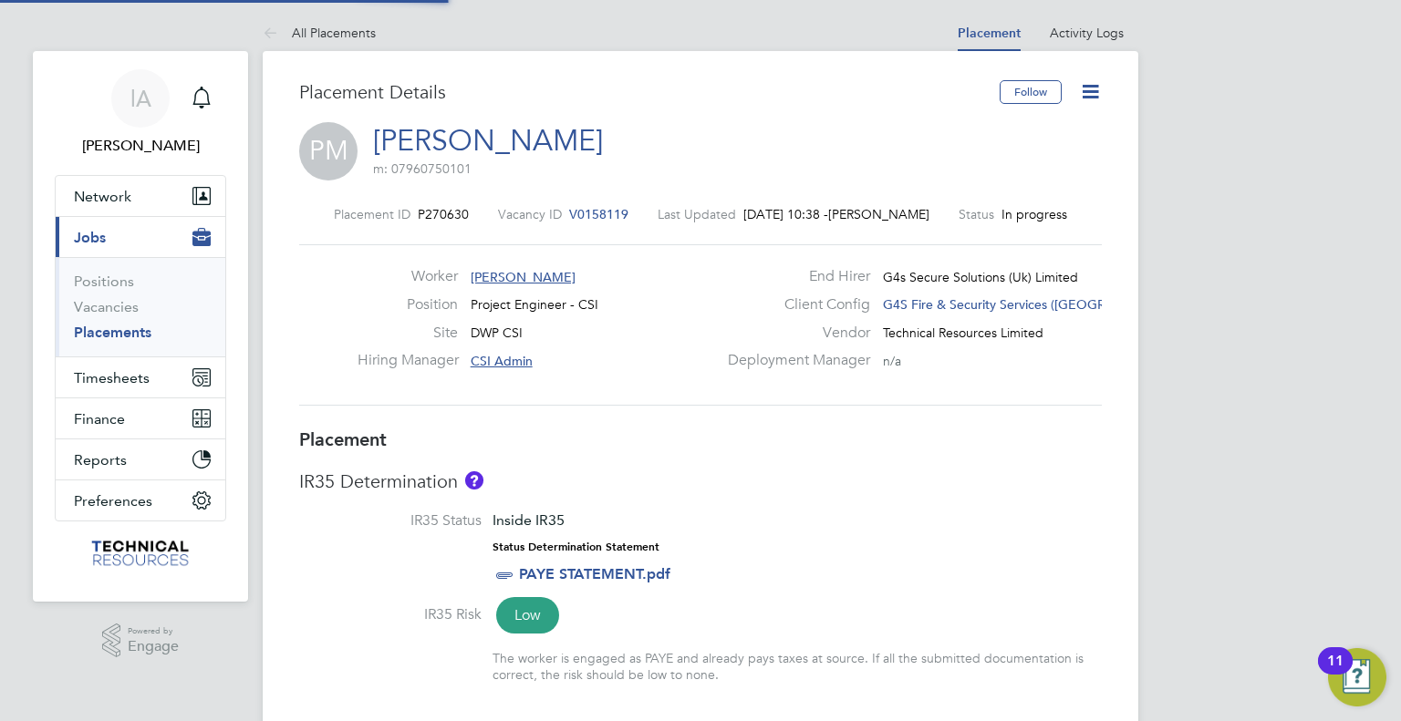
type input "CSI Admin"
type input "[DATE]"
type input "09:00"
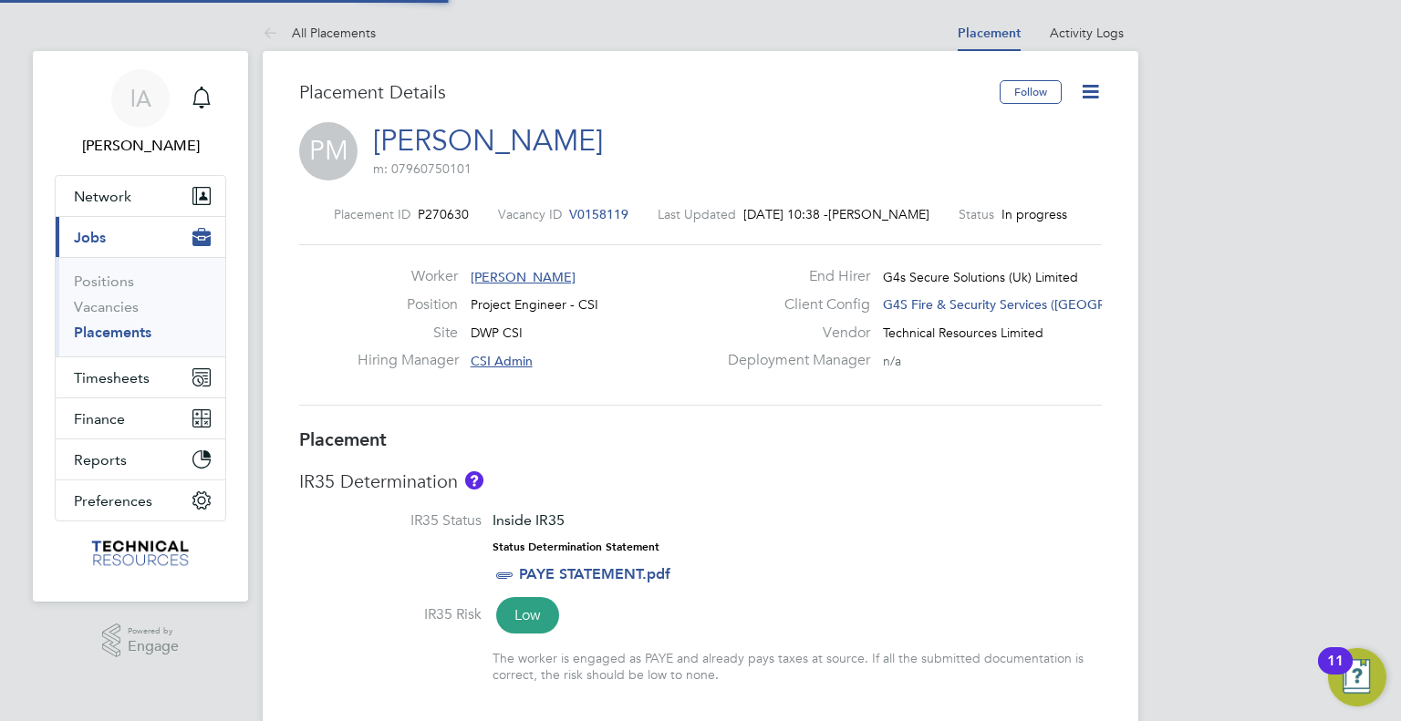
type input "17:00"
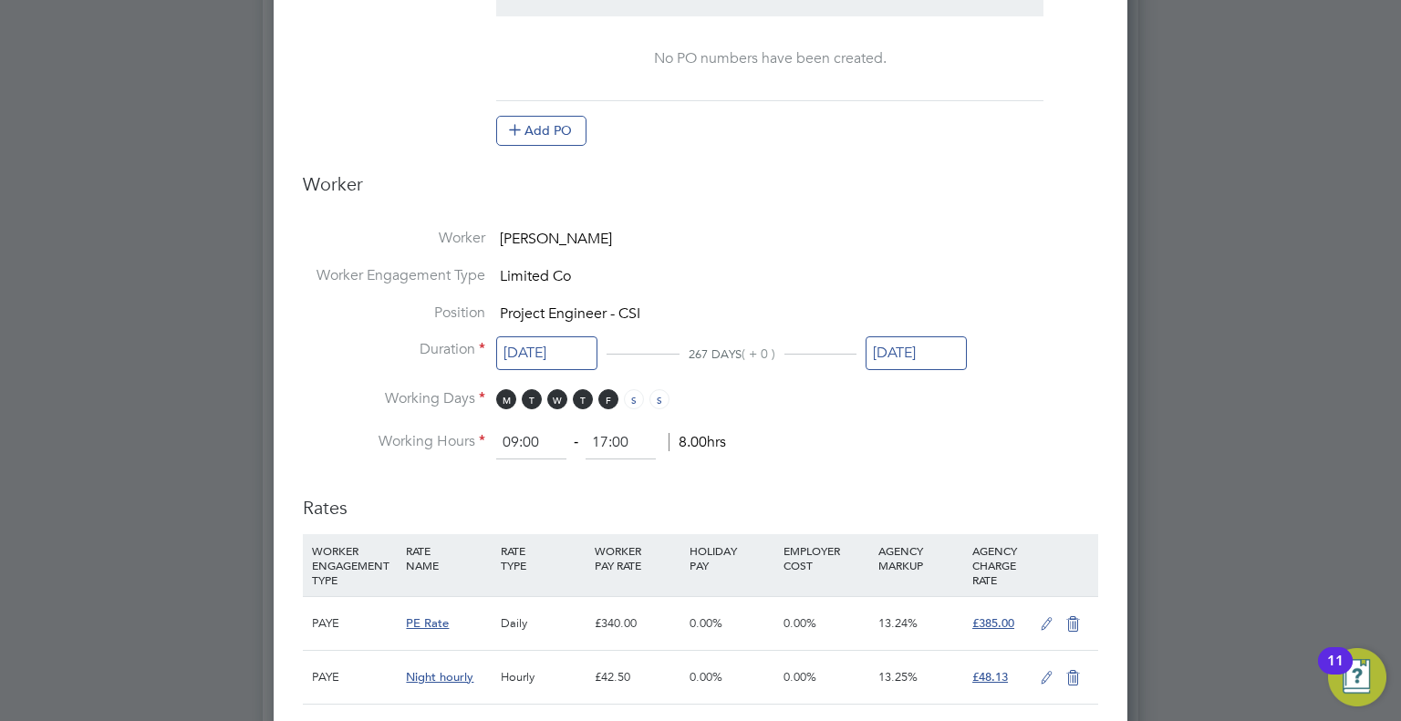
click at [923, 349] on input "[DATE]" at bounding box center [915, 353] width 101 height 34
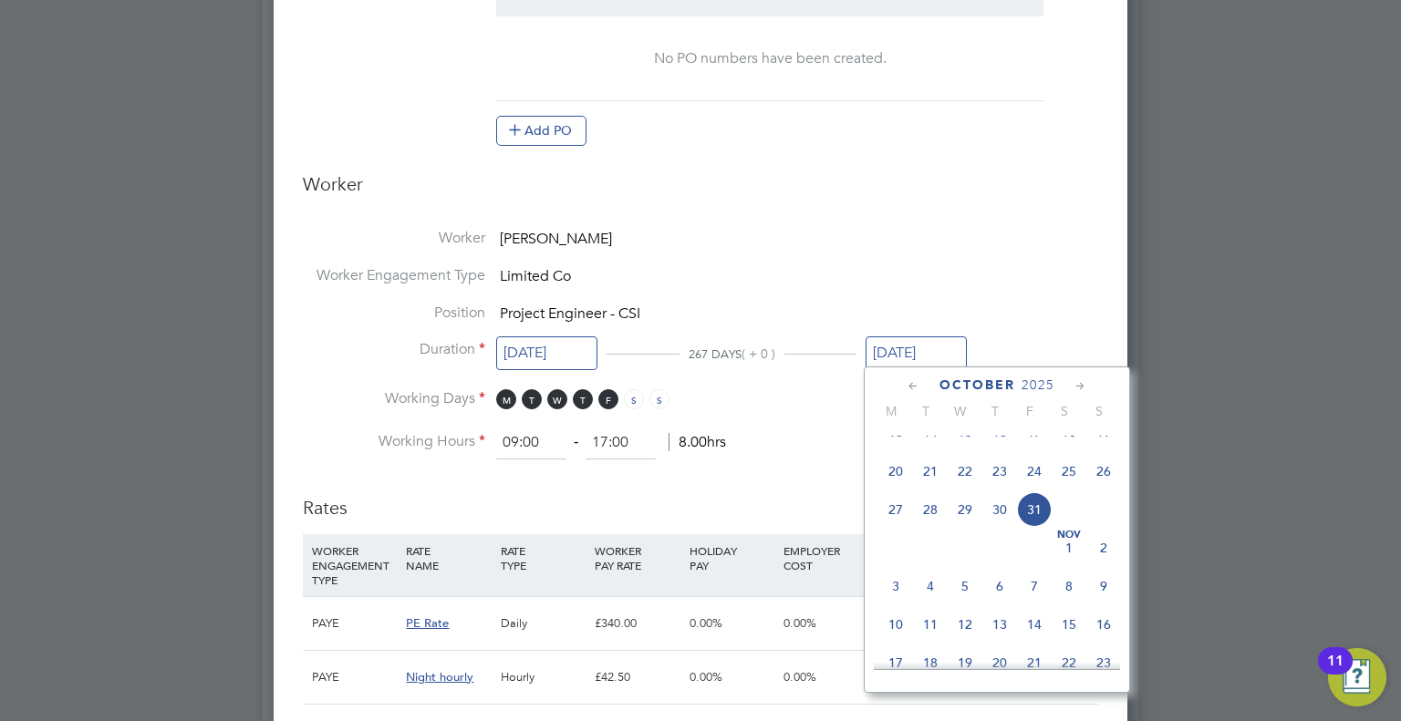
click at [1081, 384] on icon at bounding box center [1079, 387] width 17 height 20
click at [910, 381] on icon at bounding box center [913, 387] width 17 height 20
drag, startPoint x: 970, startPoint y: 615, endPoint x: 1076, endPoint y: 500, distance: 156.2
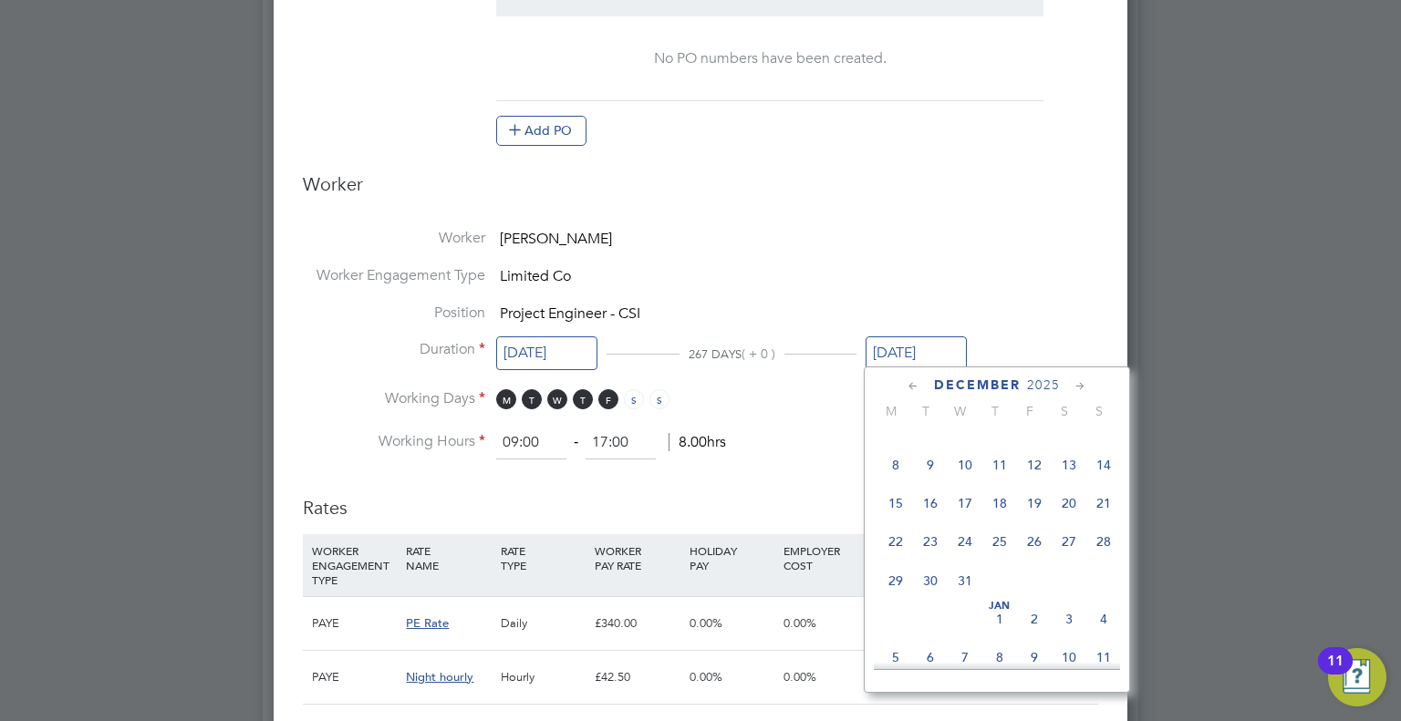
click at [970, 598] on span "31" at bounding box center [964, 581] width 35 height 35
type input "[DATE]"
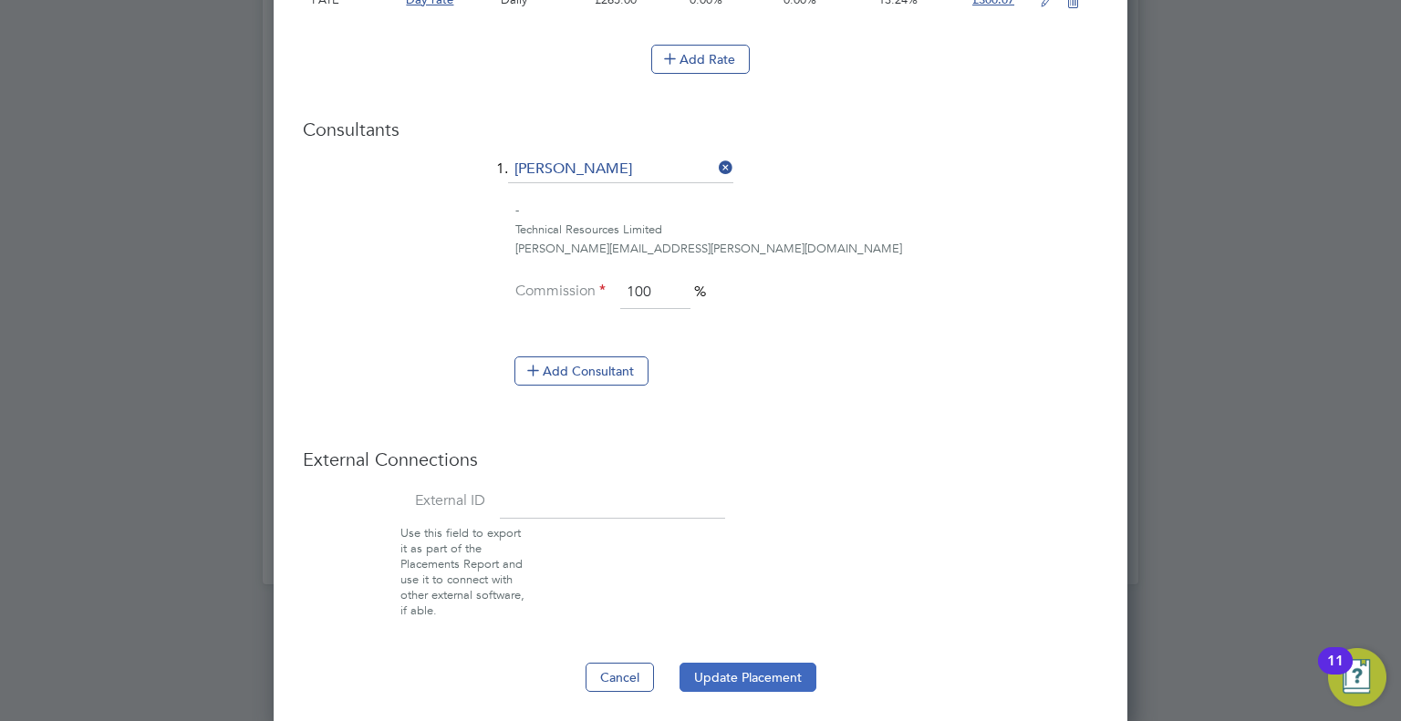
click at [748, 670] on button "Update Placement" at bounding box center [747, 677] width 137 height 29
